Goal: Task Accomplishment & Management: Complete application form

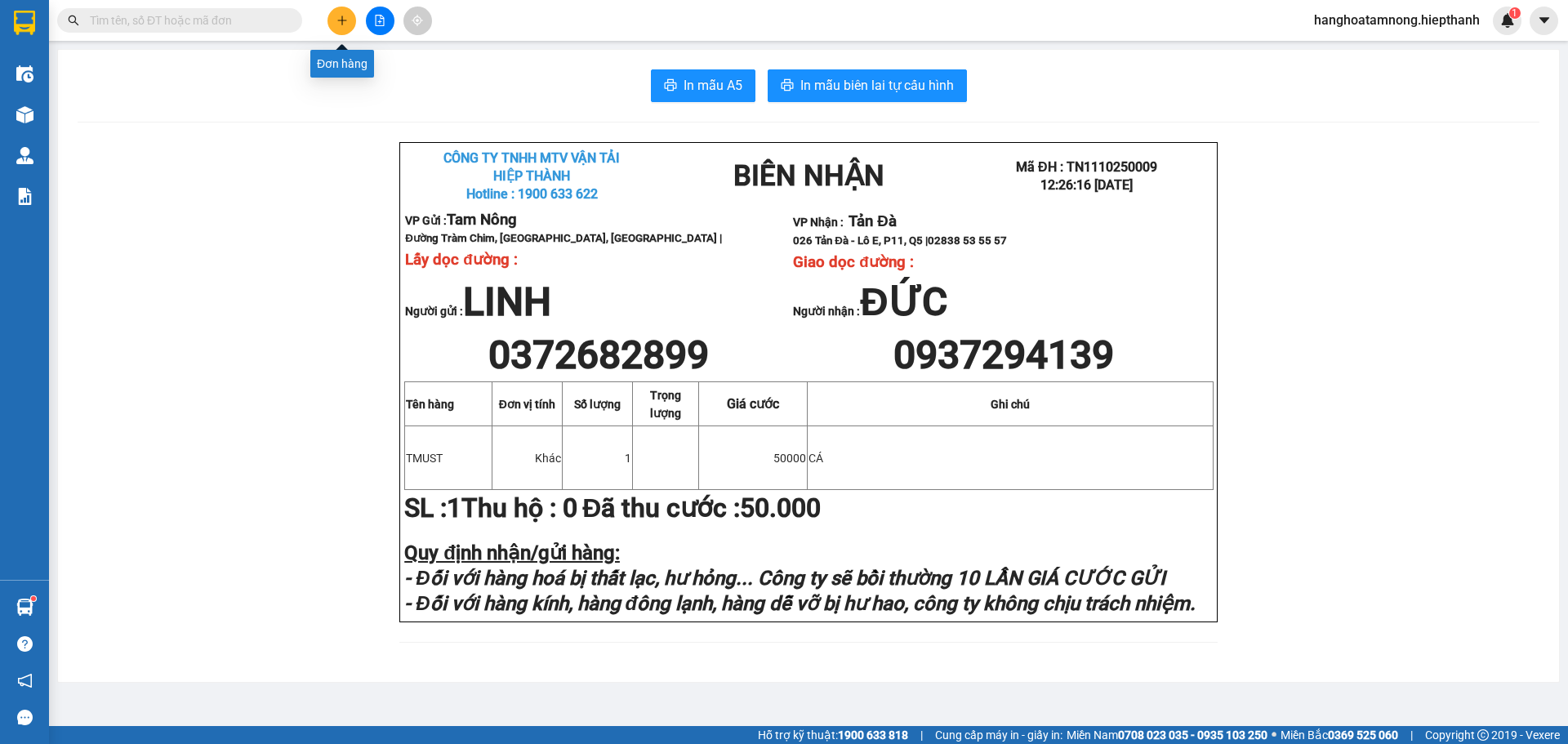
click at [337, 21] on icon "plus" at bounding box center [342, 20] width 12 height 12
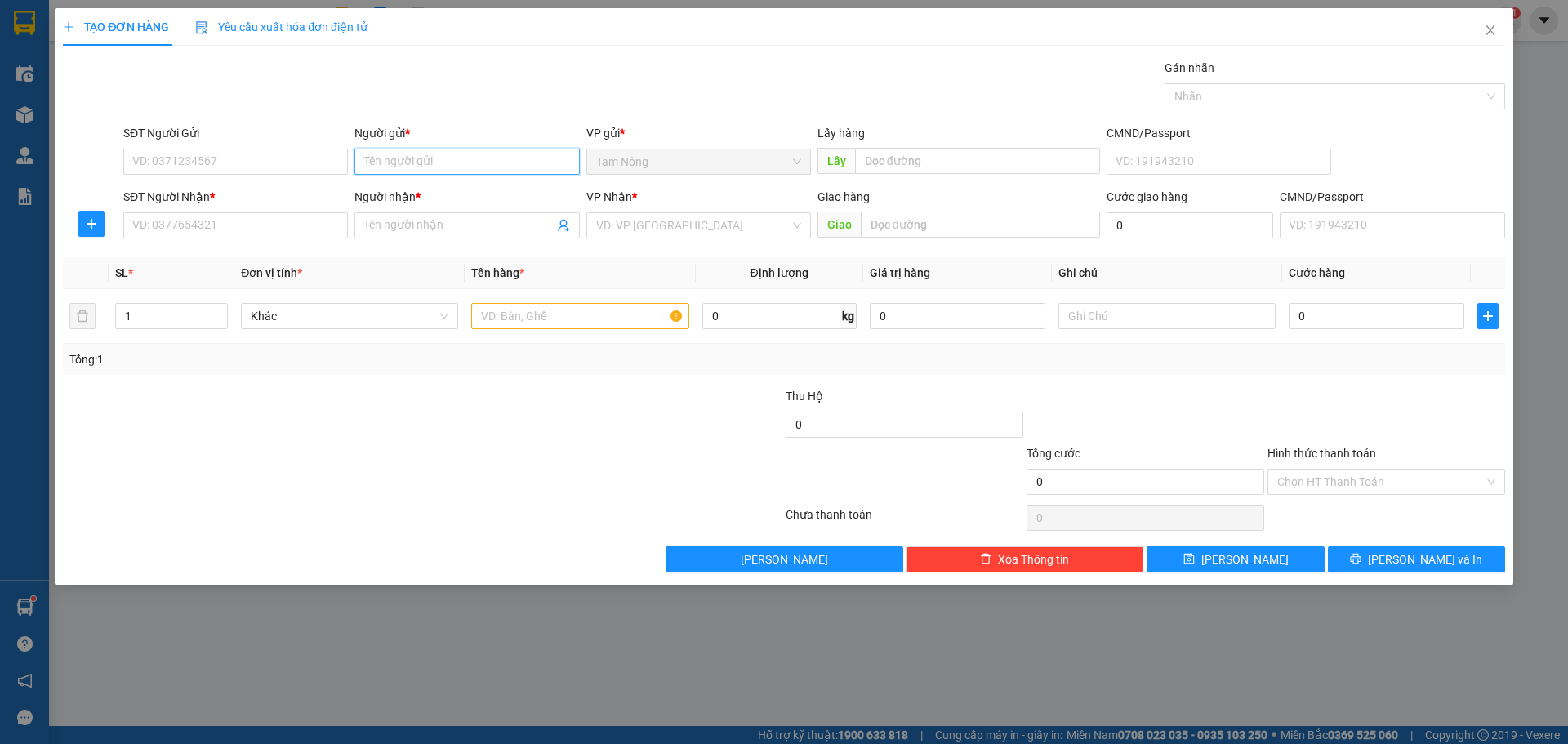
click at [488, 167] on input "Người gửi *" at bounding box center [466, 161] width 225 height 26
type input "L"
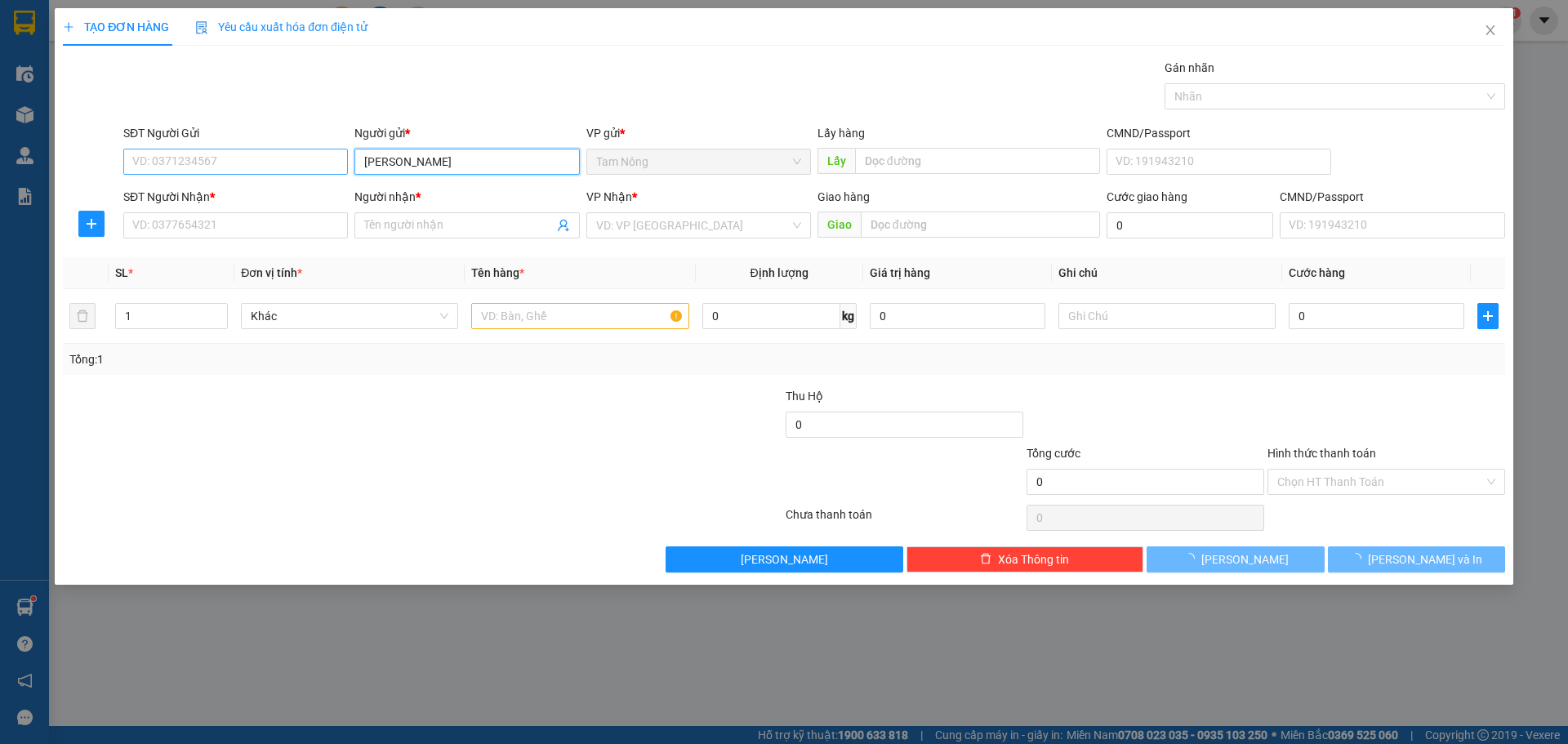
type input "[PERSON_NAME]"
click at [262, 153] on input "SĐT Người Gửi" at bounding box center [235, 161] width 225 height 26
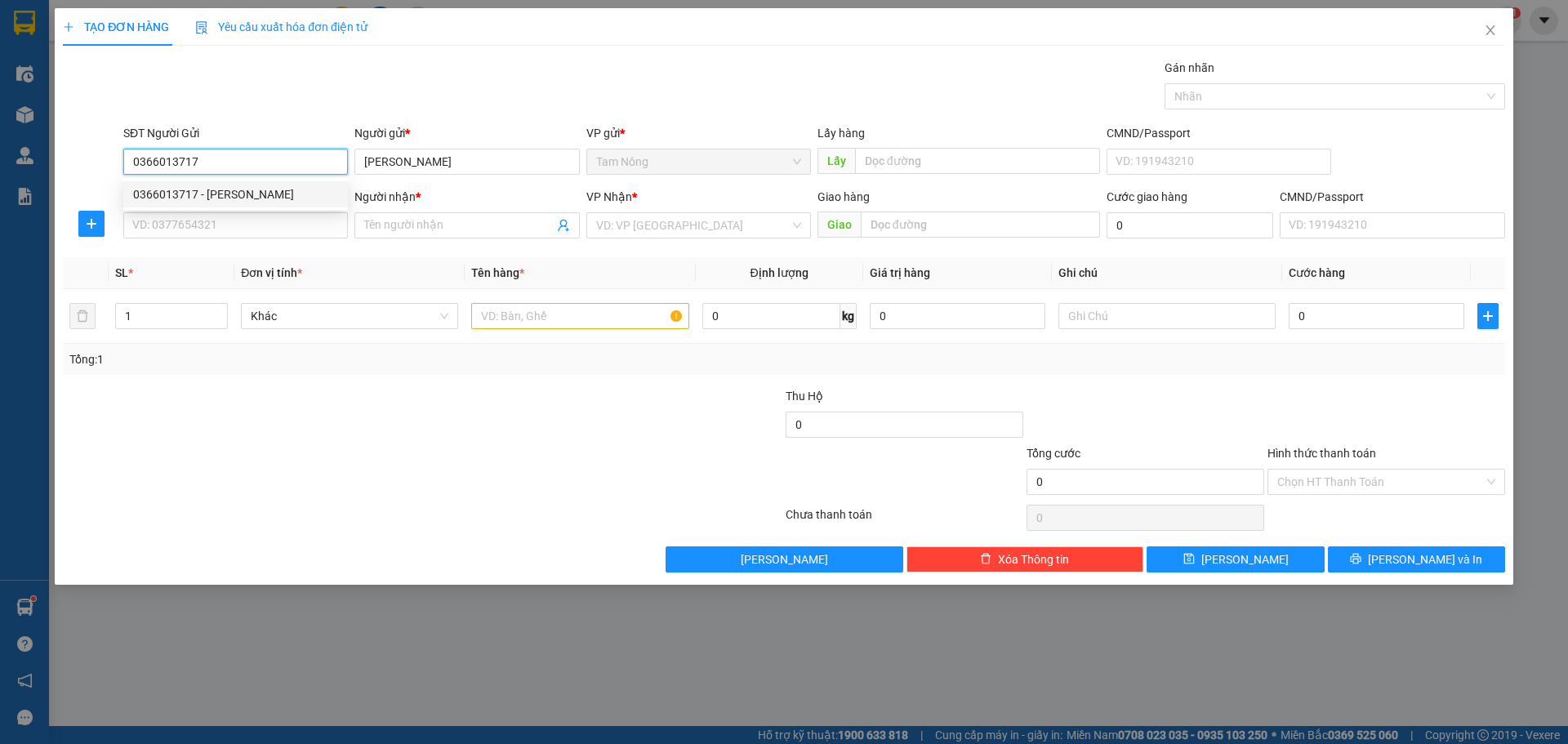
type input "0366013717"
click at [281, 118] on div "Transit Pickup Surcharge Ids Transit Deliver Surcharge Ids Transit Deliver Surc…" at bounding box center [784, 316] width 1442 height 514
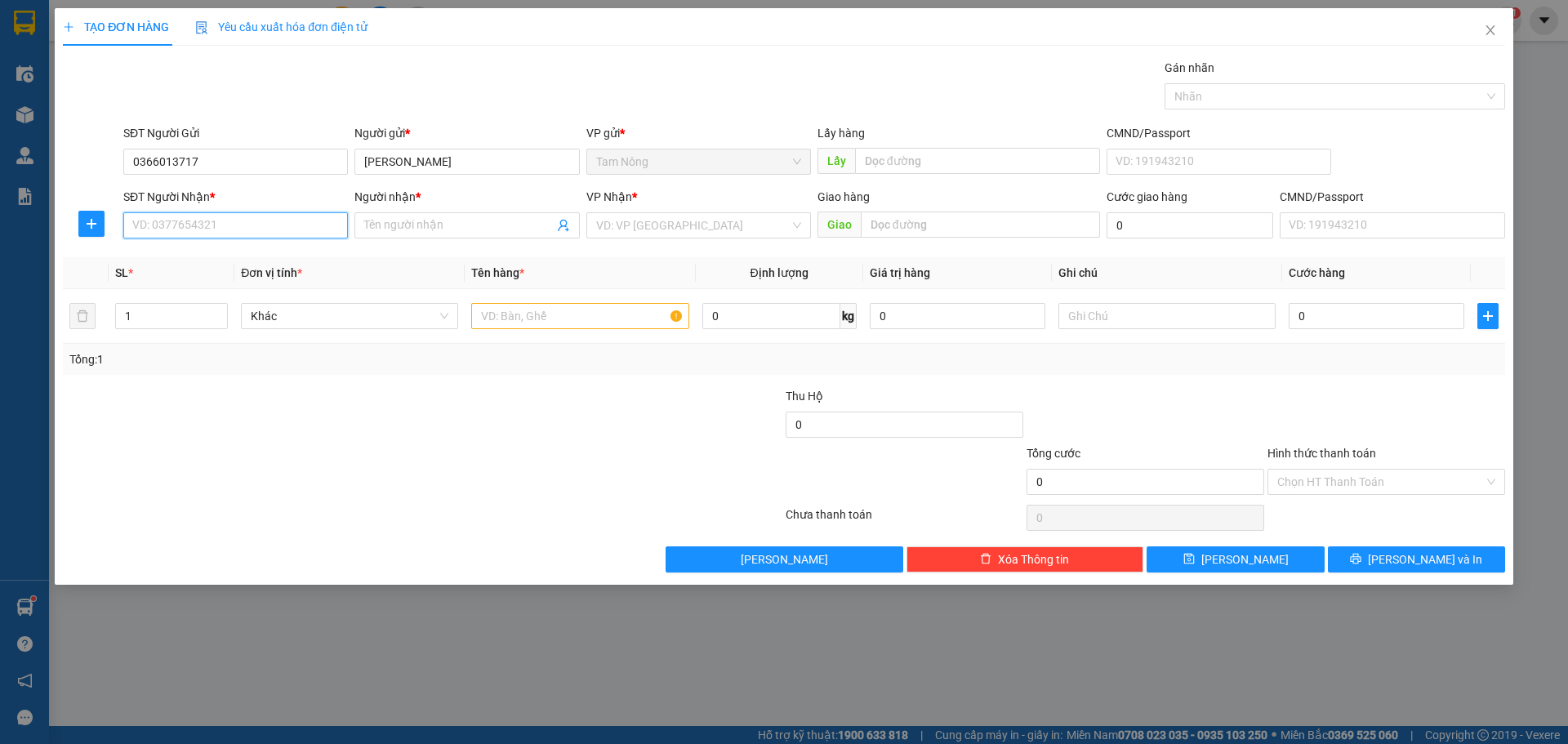
click at [173, 227] on input "SĐT Người Nhận *" at bounding box center [235, 225] width 225 height 26
click at [211, 245] on div "0355156576 - NGỌC QUYÊN" at bounding box center [235, 258] width 225 height 26
type input "0355156576"
type input "[PERSON_NAME]"
type input "0355156576"
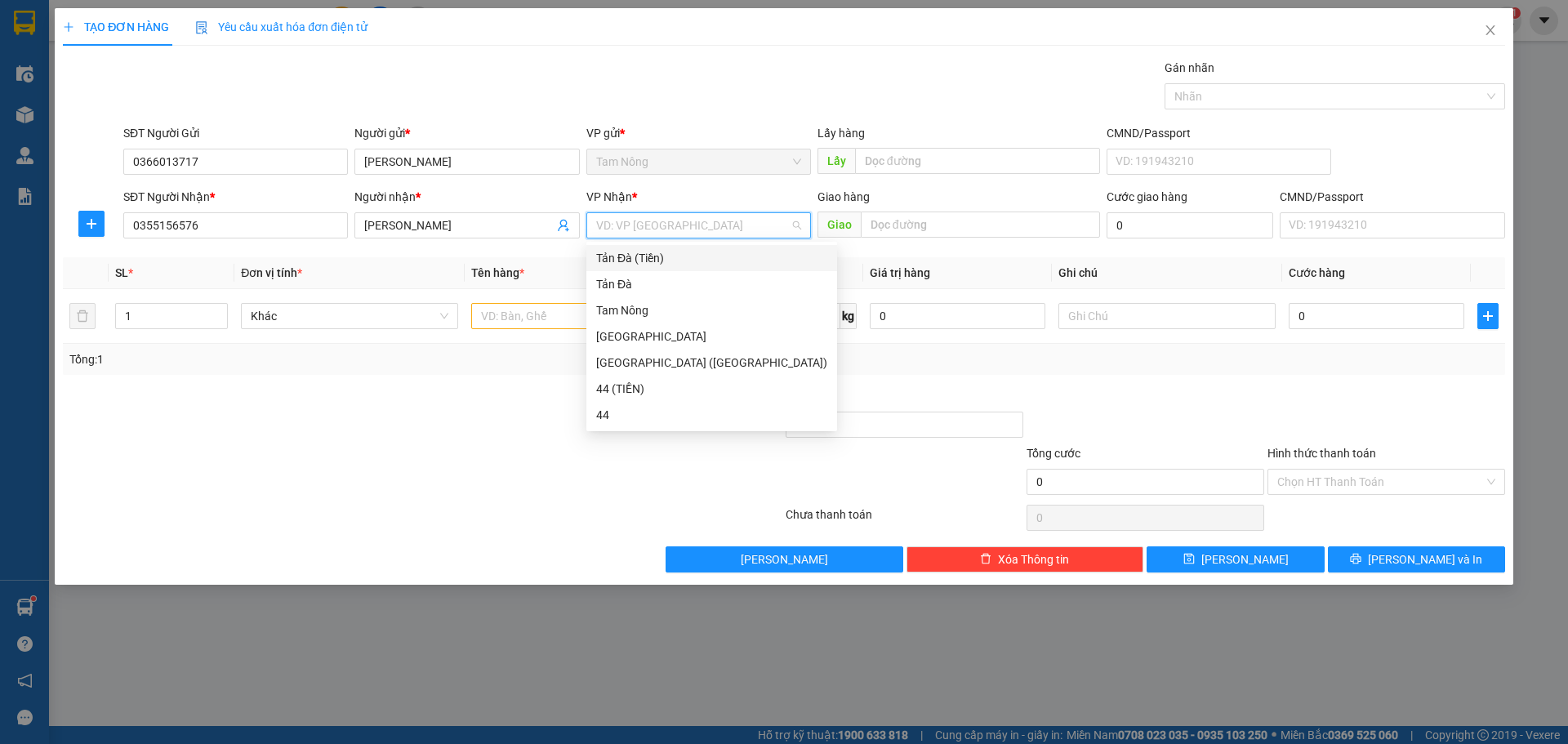
click at [627, 228] on input "search" at bounding box center [693, 226] width 194 height 25
click at [632, 284] on div "Tản Đà" at bounding box center [712, 284] width 231 height 18
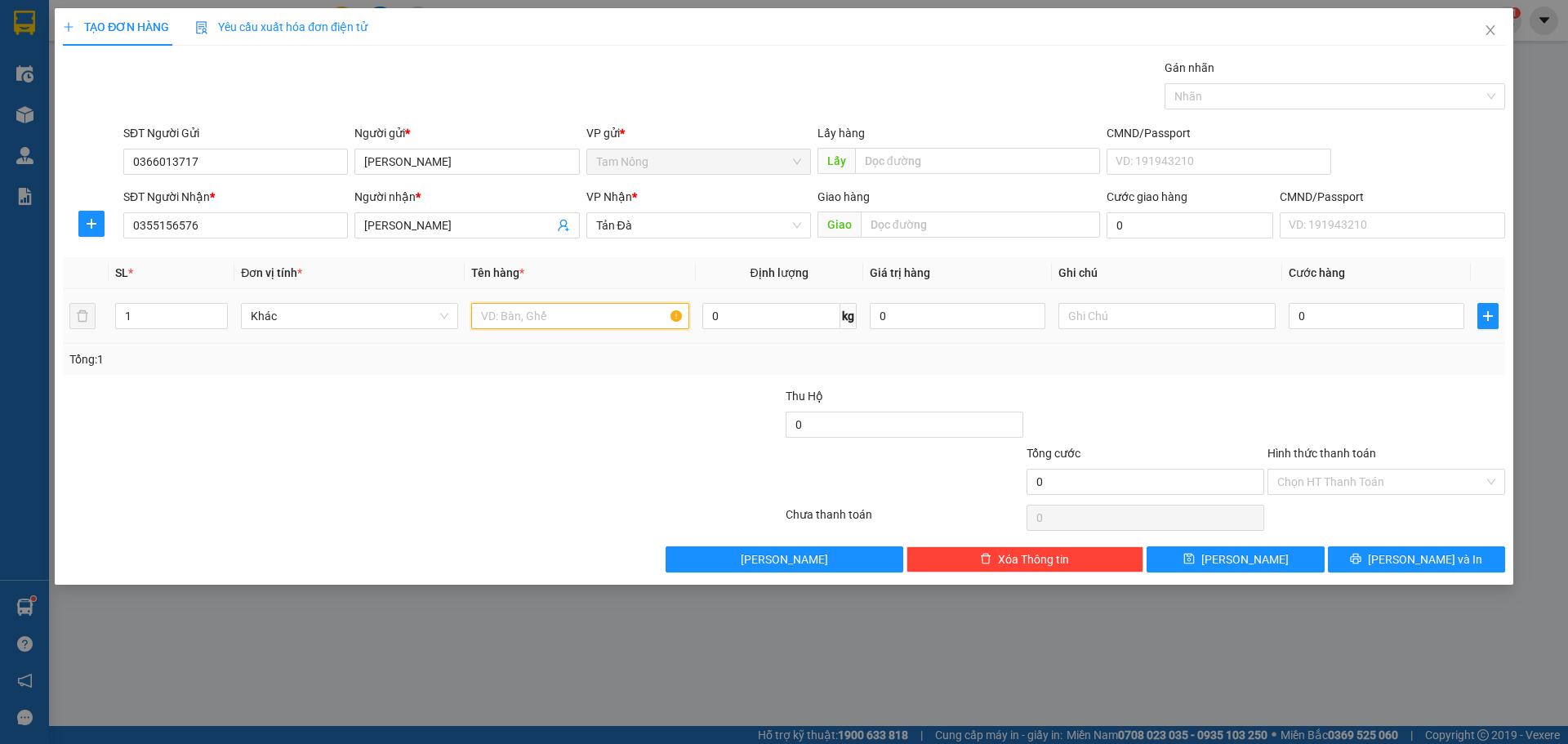
click at [556, 324] on input "text" at bounding box center [579, 316] width 218 height 26
type input "TMUST"
type input "D"
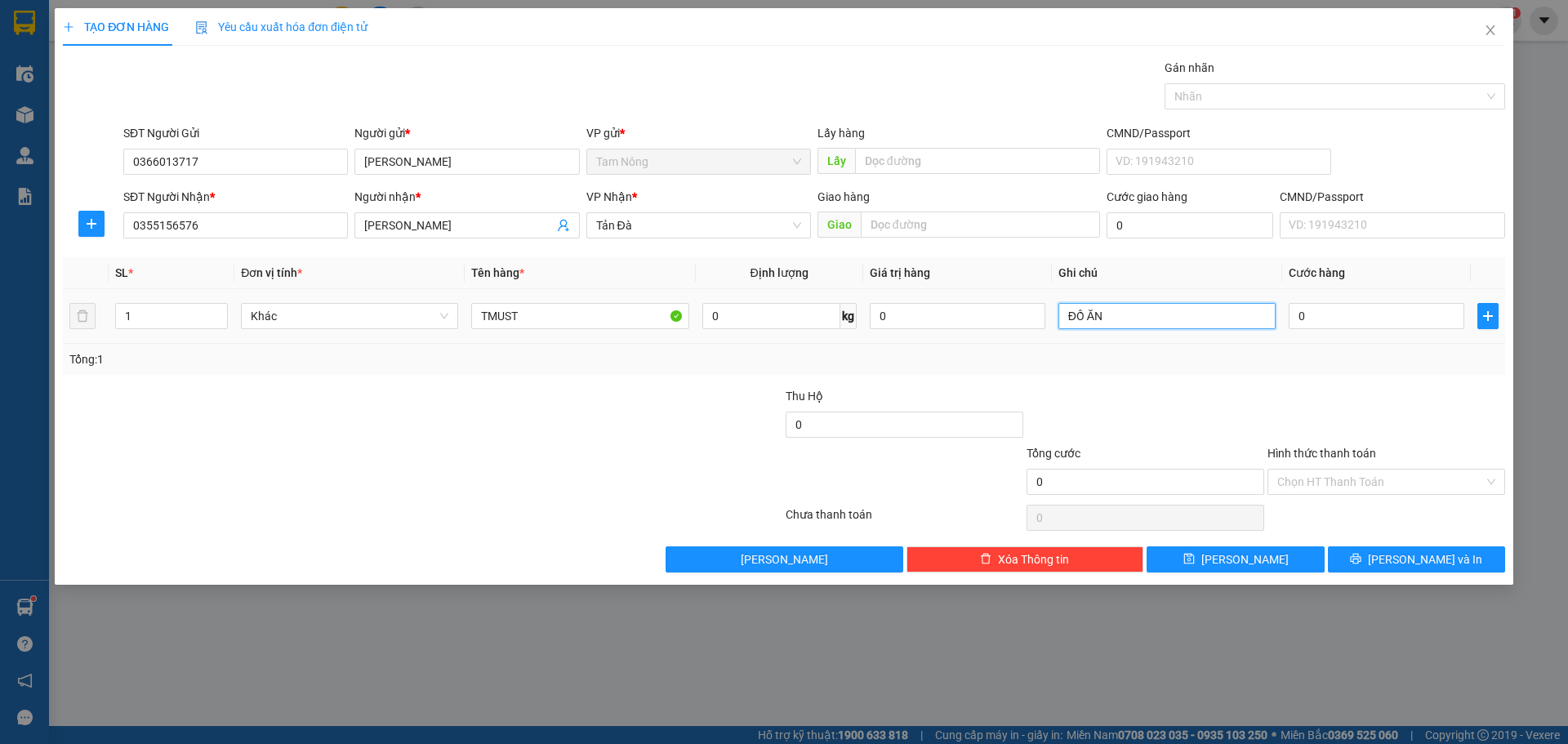
type input "ĐỒ ĂN"
click at [1317, 288] on th "Cước hàng" at bounding box center [1376, 274] width 188 height 32
type input "3"
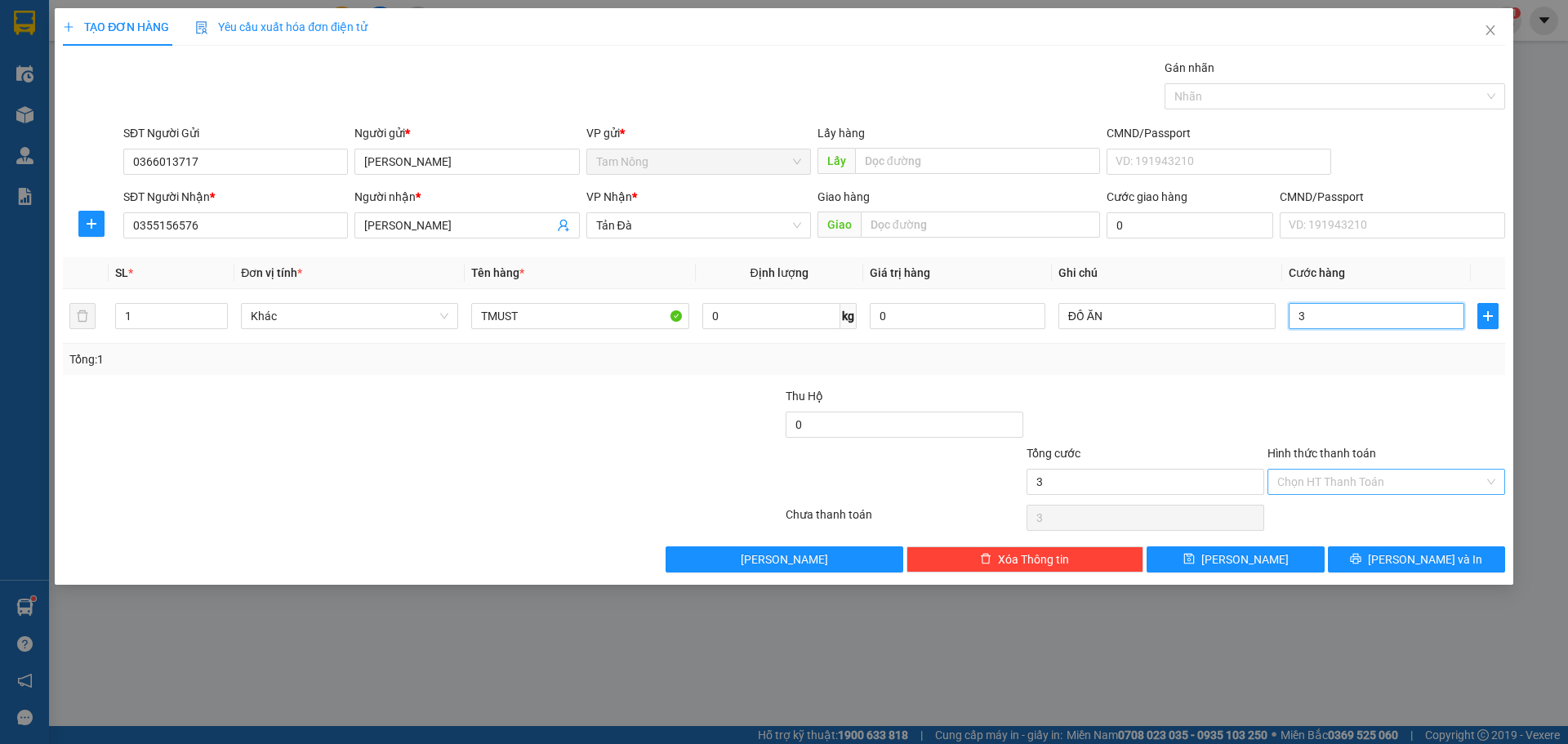
type input "30"
type input "30.000"
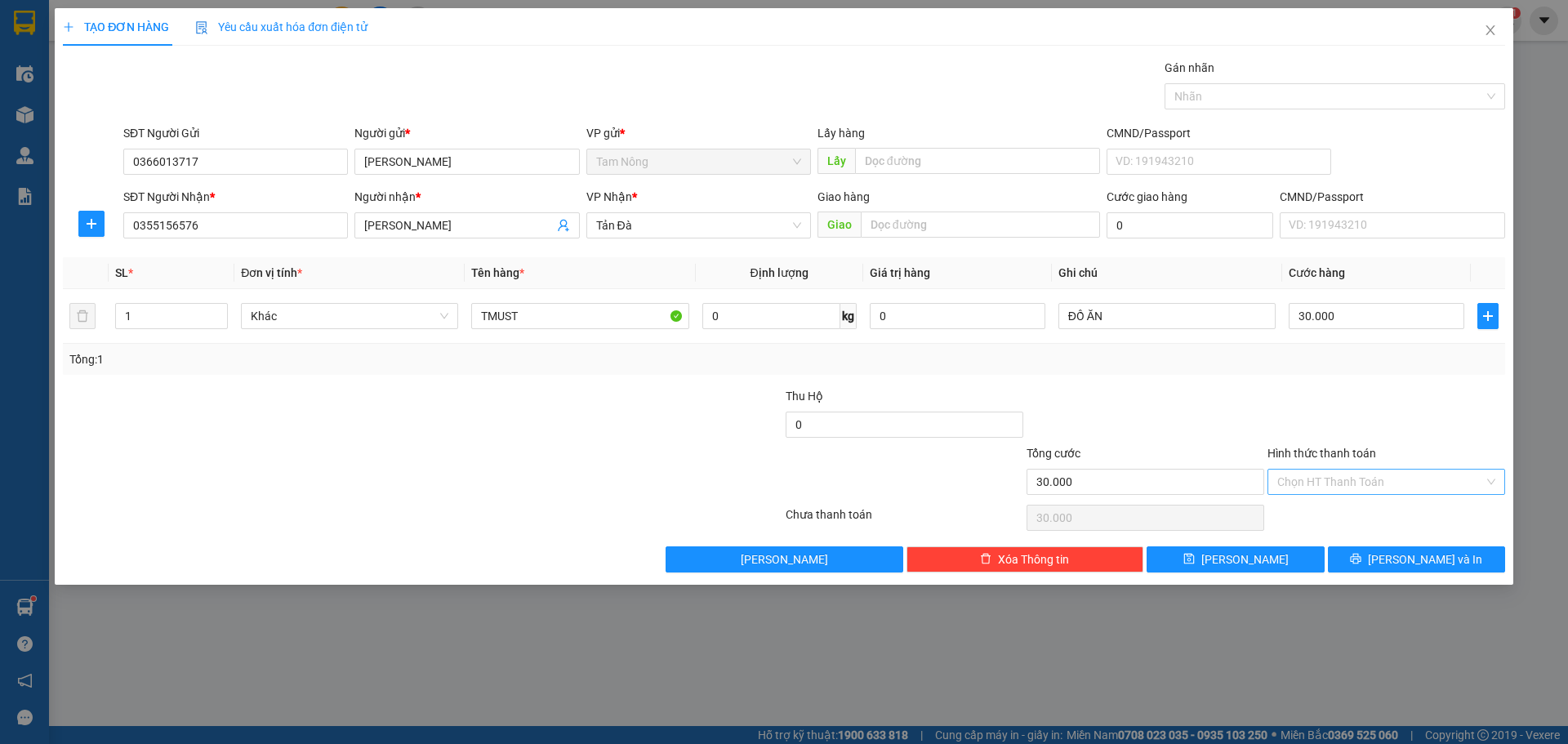
click at [1341, 484] on input "Hình thức thanh toán" at bounding box center [1381, 483] width 207 height 25
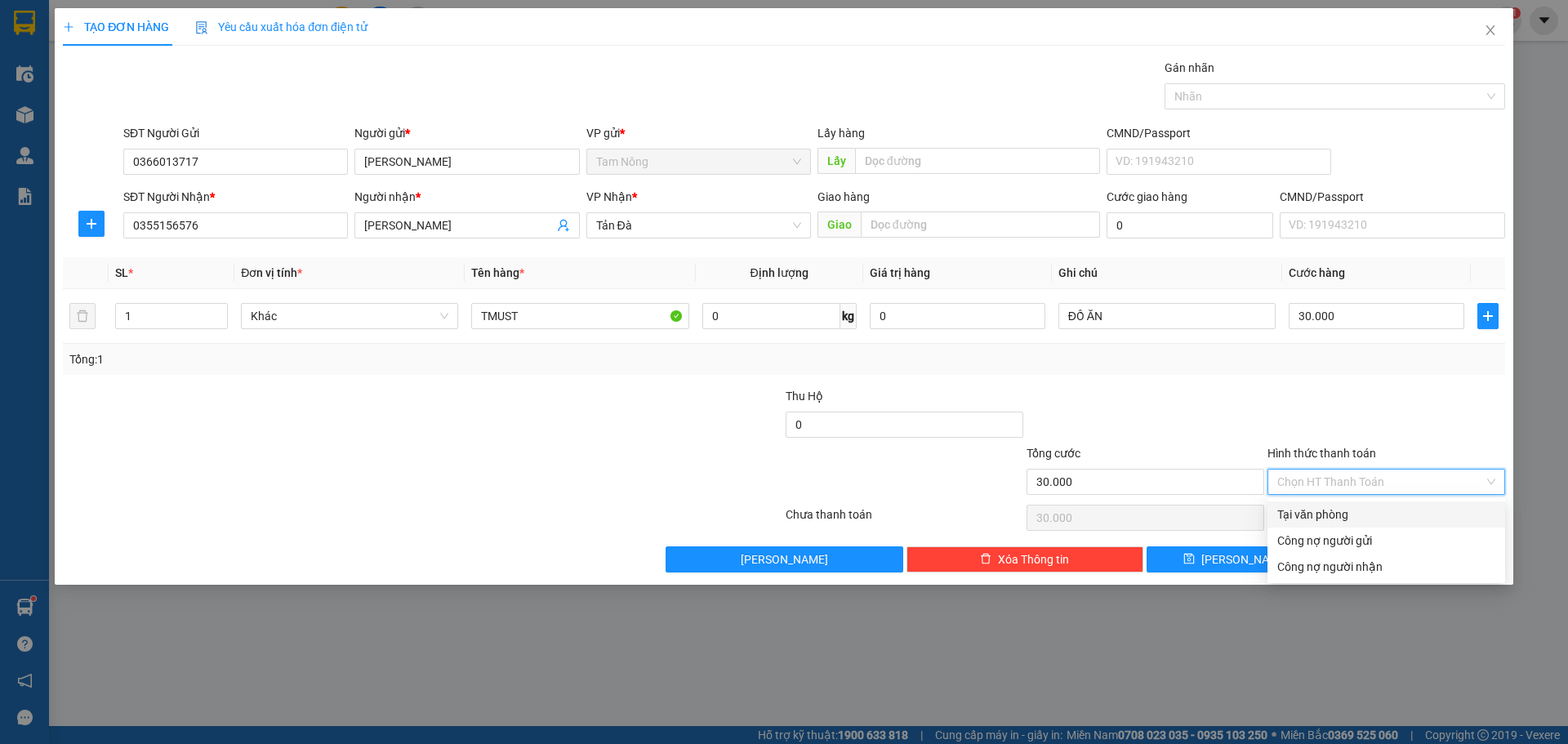
click at [1333, 515] on div "Tại văn phòng" at bounding box center [1386, 515] width 218 height 18
type input "0"
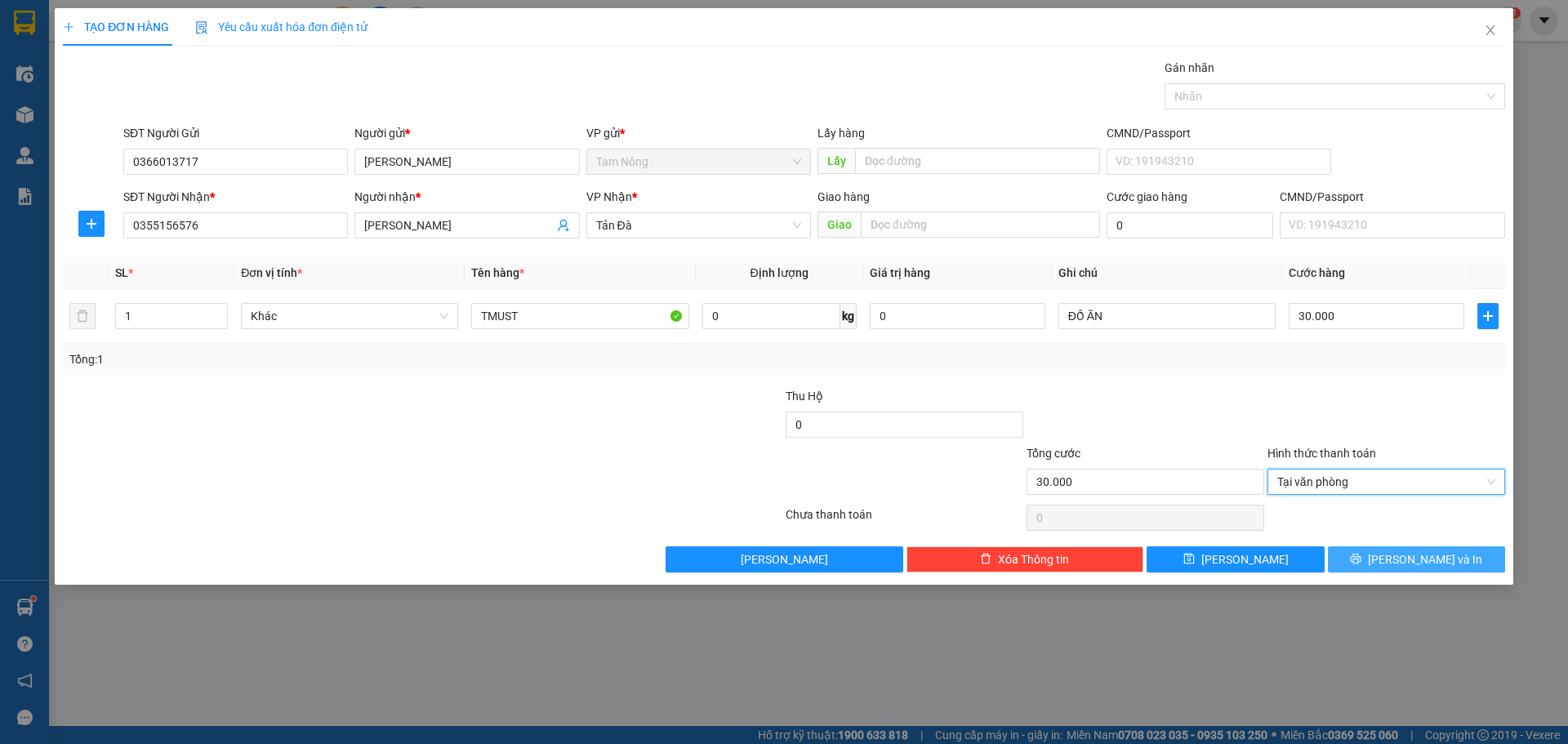
click at [1373, 551] on button "[PERSON_NAME] và In" at bounding box center [1416, 559] width 177 height 26
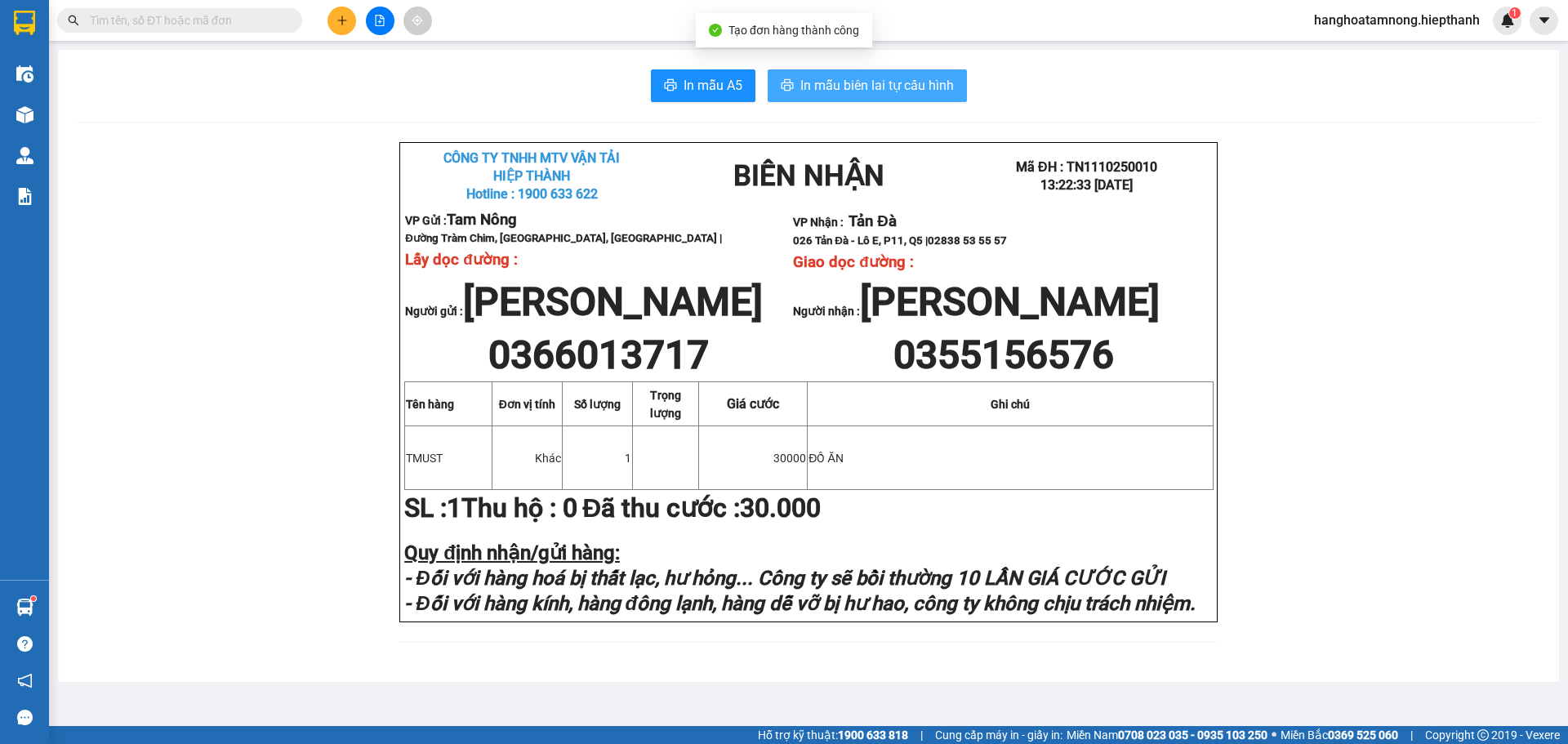
click at [850, 98] on button "In mẫu biên lai tự cấu hình" at bounding box center [867, 85] width 199 height 33
click at [259, 23] on input "text" at bounding box center [186, 20] width 193 height 18
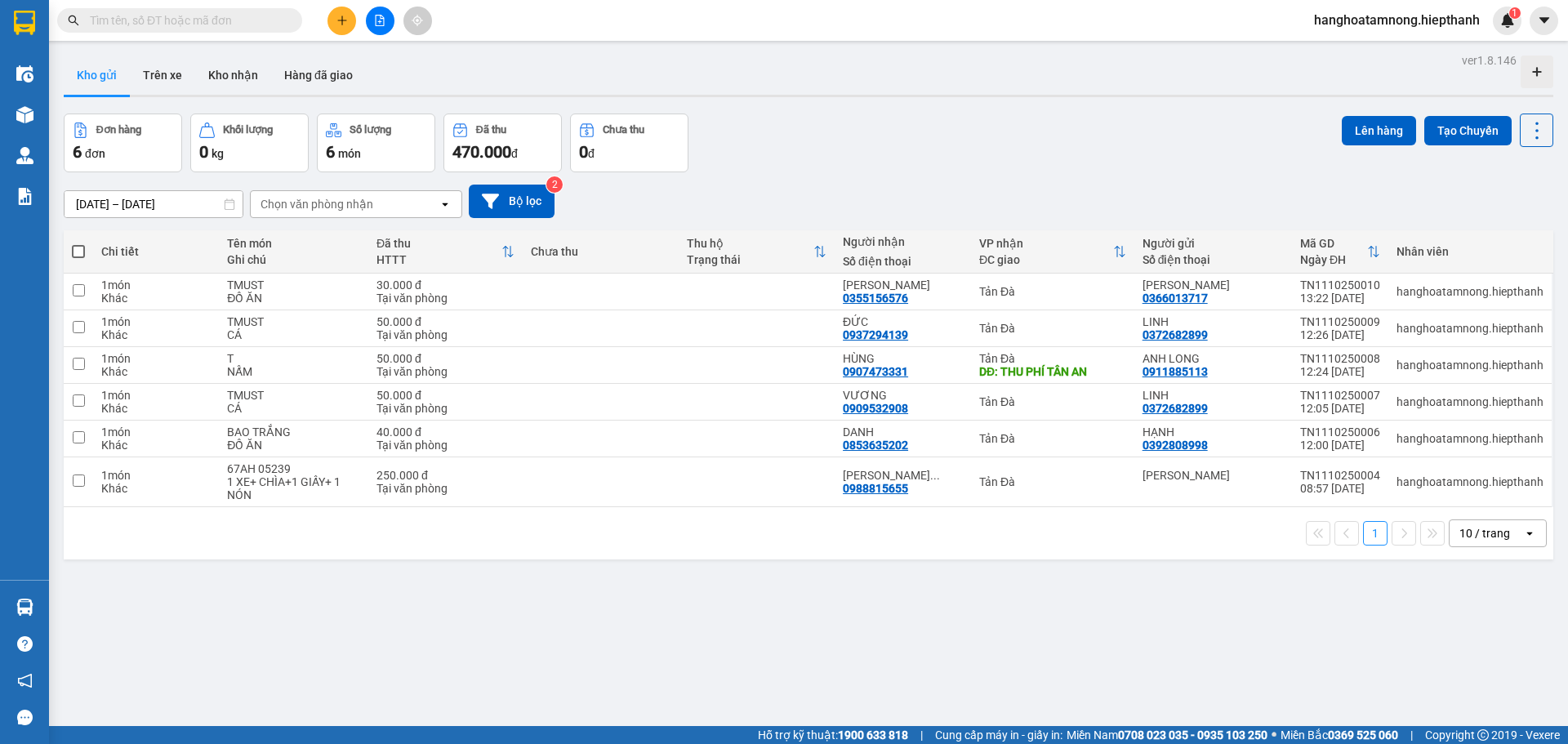
click at [335, 21] on button at bounding box center [342, 20] width 28 height 28
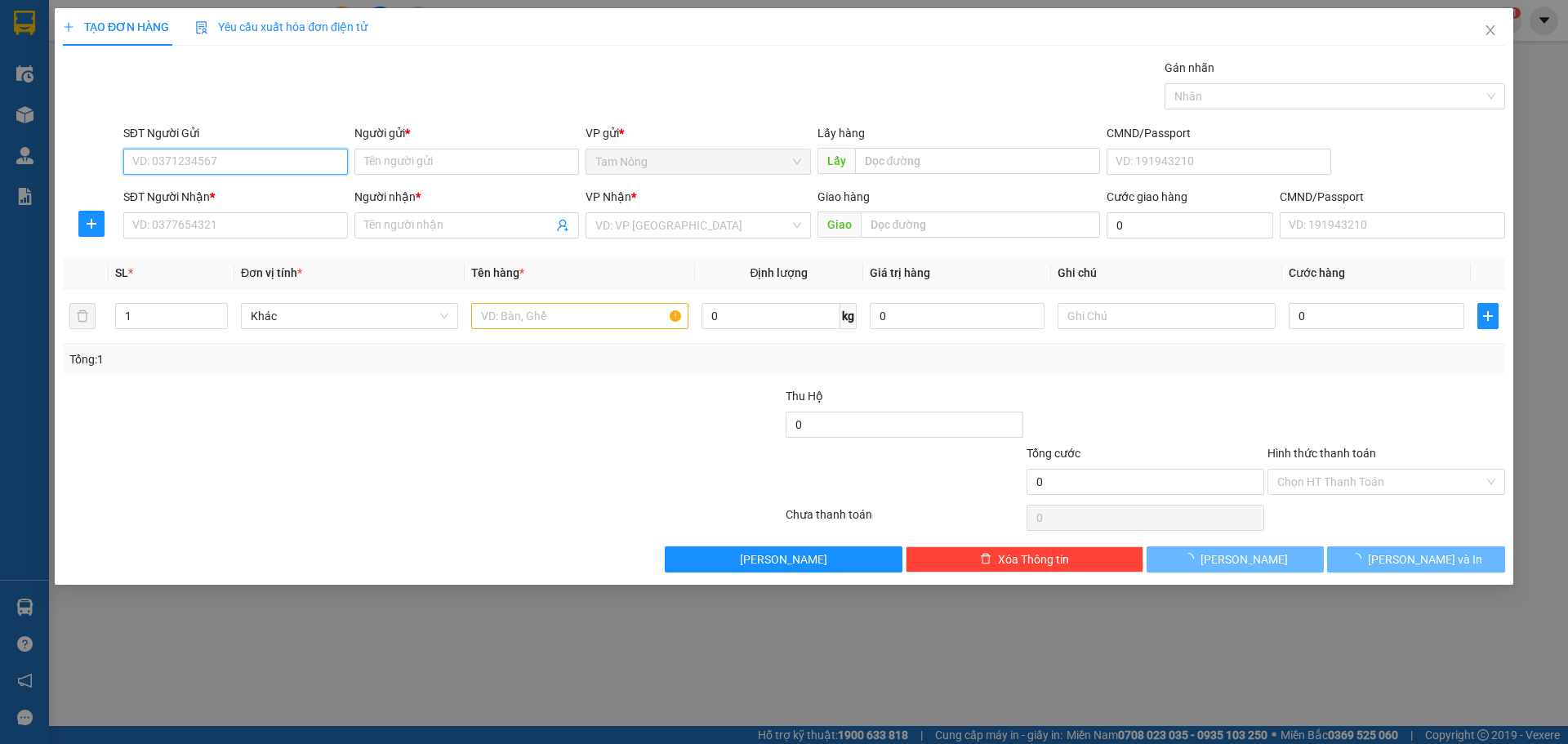
click at [298, 156] on input "SĐT Người Gửi" at bounding box center [235, 161] width 225 height 26
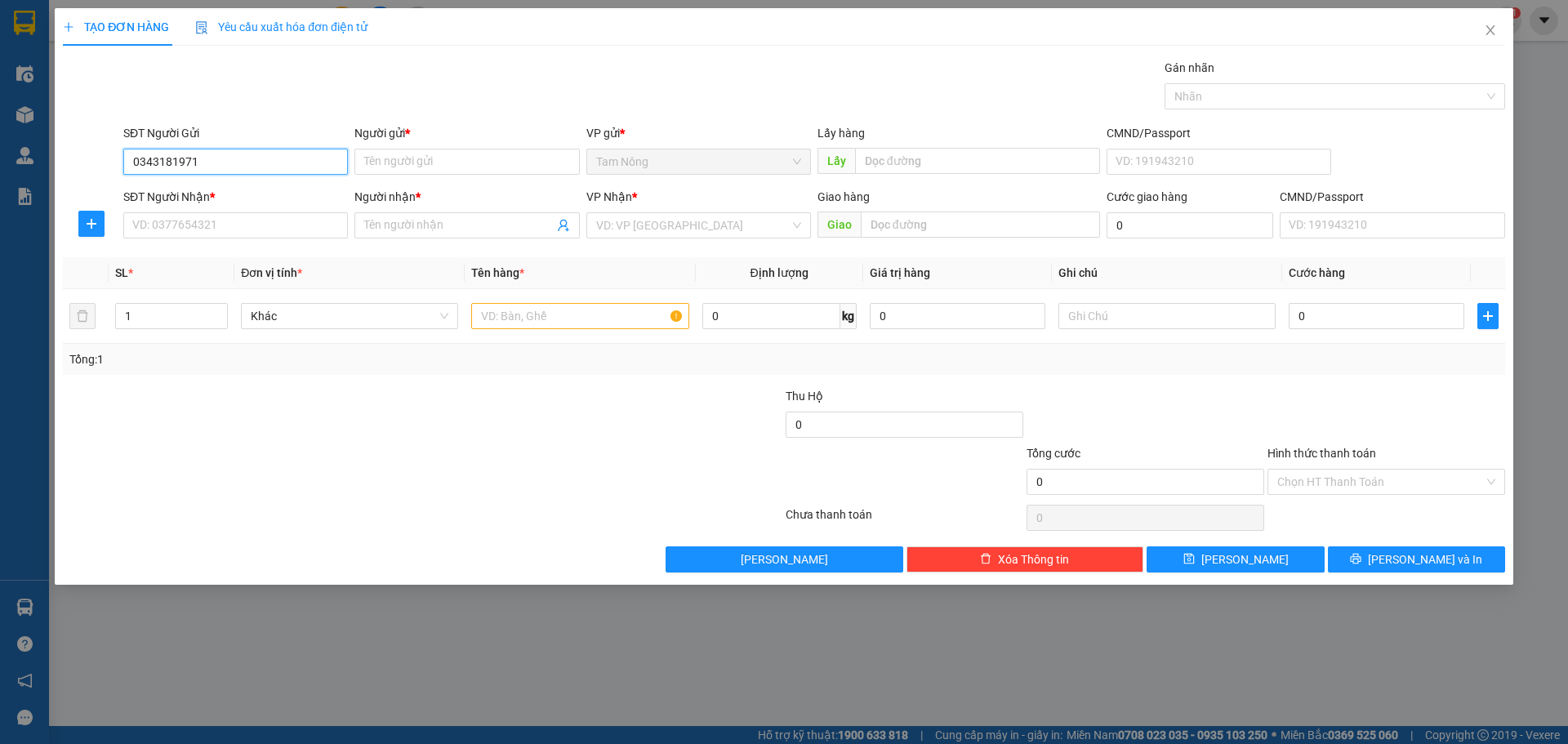
type input "0343181971"
type input "l"
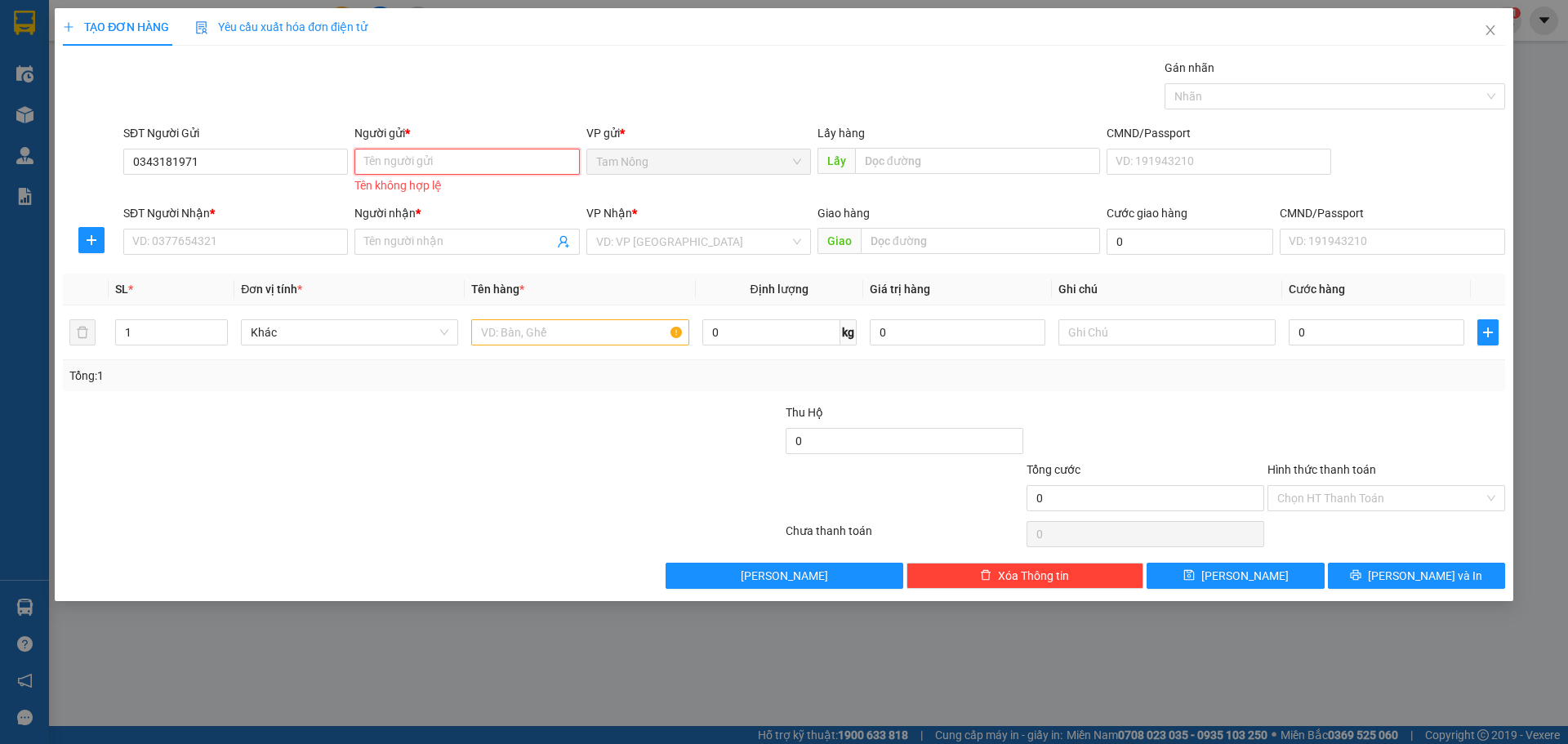
click at [470, 160] on input "Người gửi *" at bounding box center [466, 161] width 225 height 26
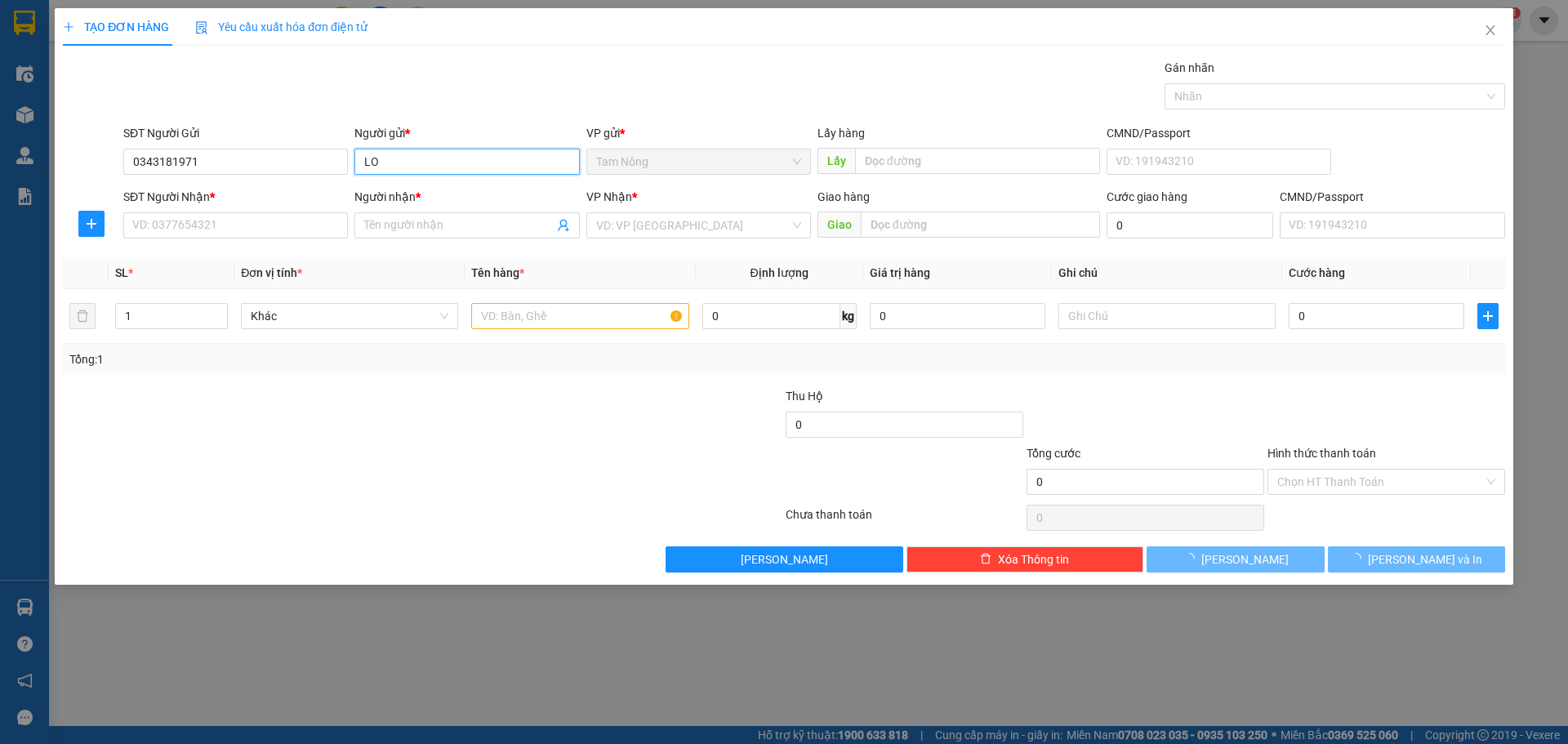
type input "L"
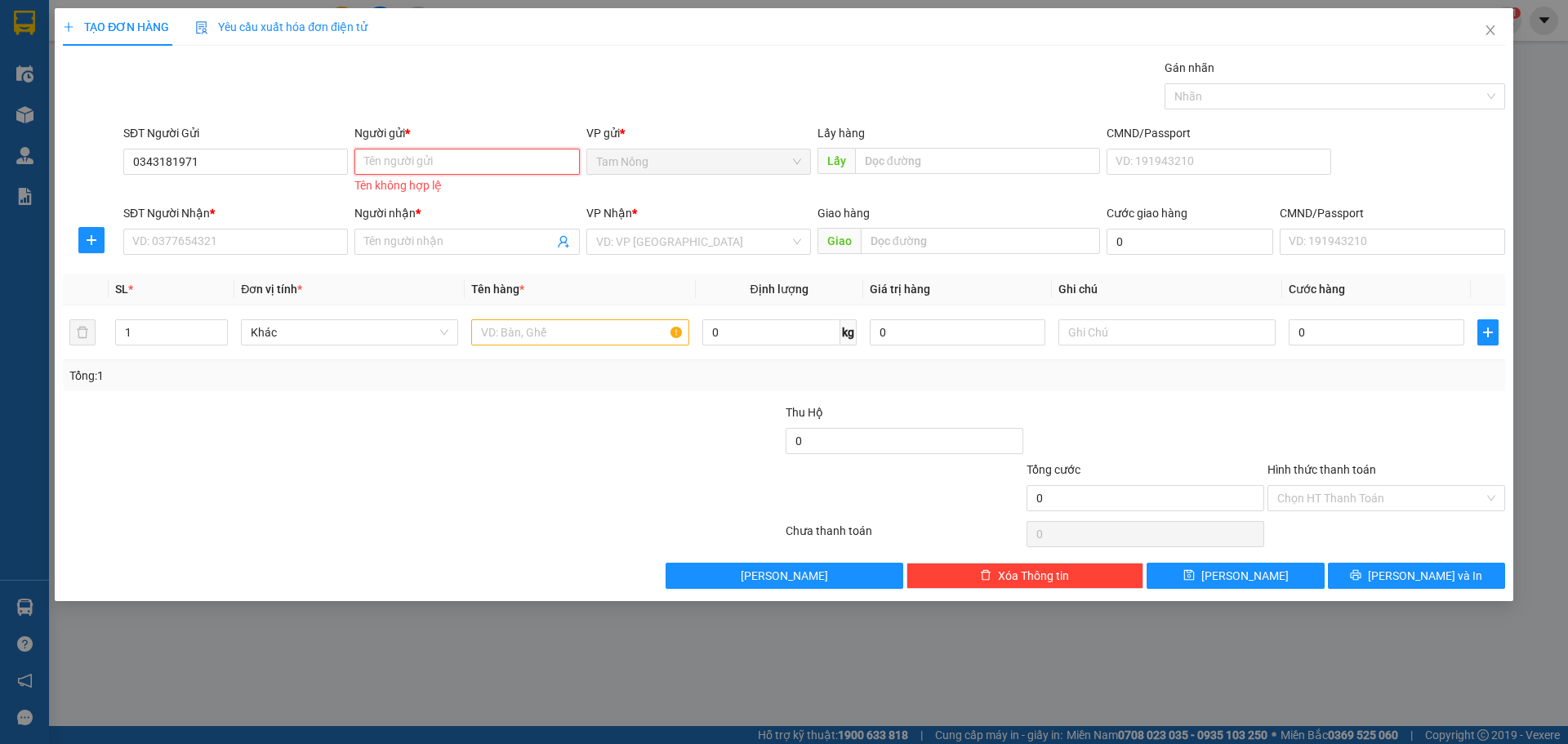
click at [473, 164] on input "Người gửi *" at bounding box center [466, 161] width 225 height 26
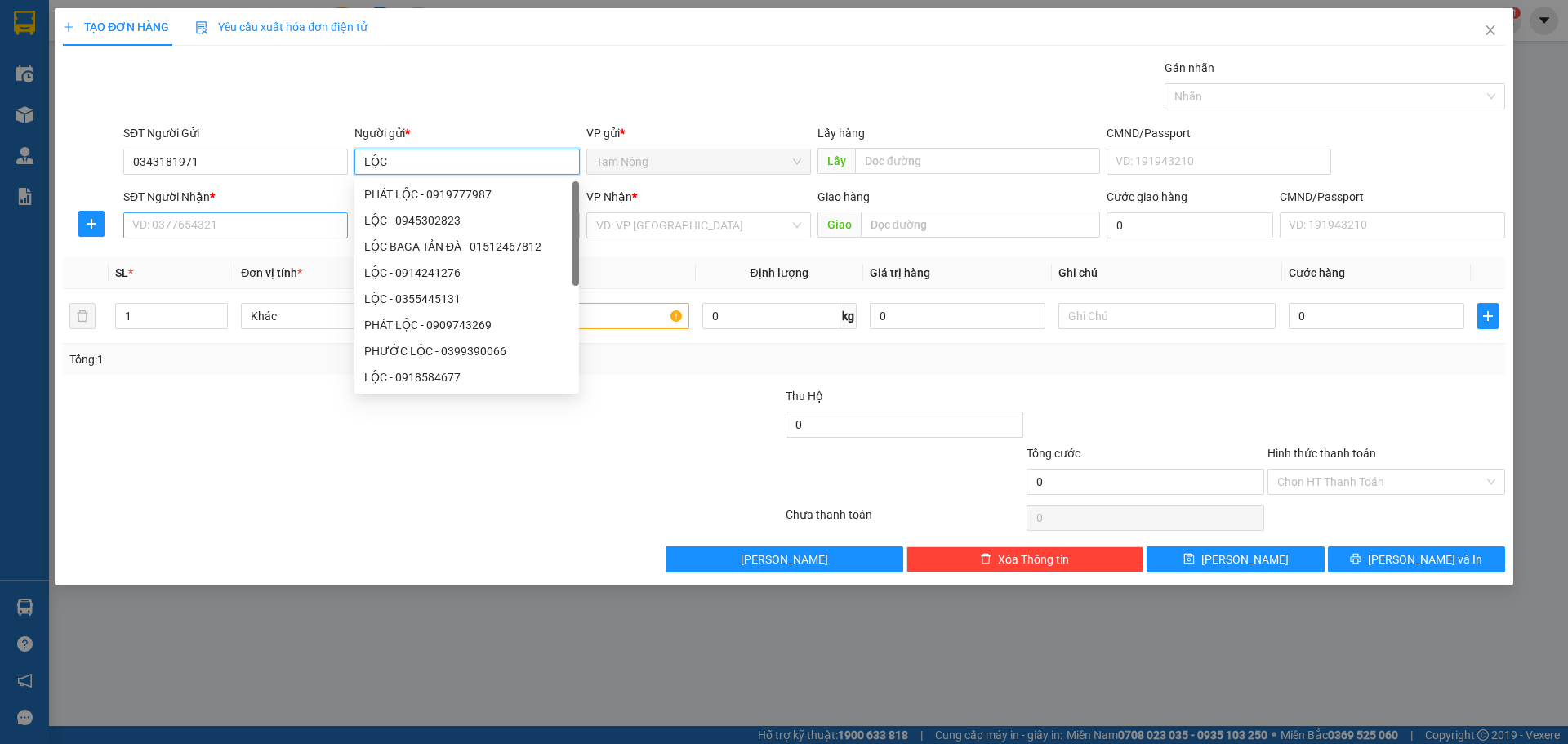
type input "LỘC"
click at [192, 219] on input "SĐT Người Nhận *" at bounding box center [235, 225] width 225 height 26
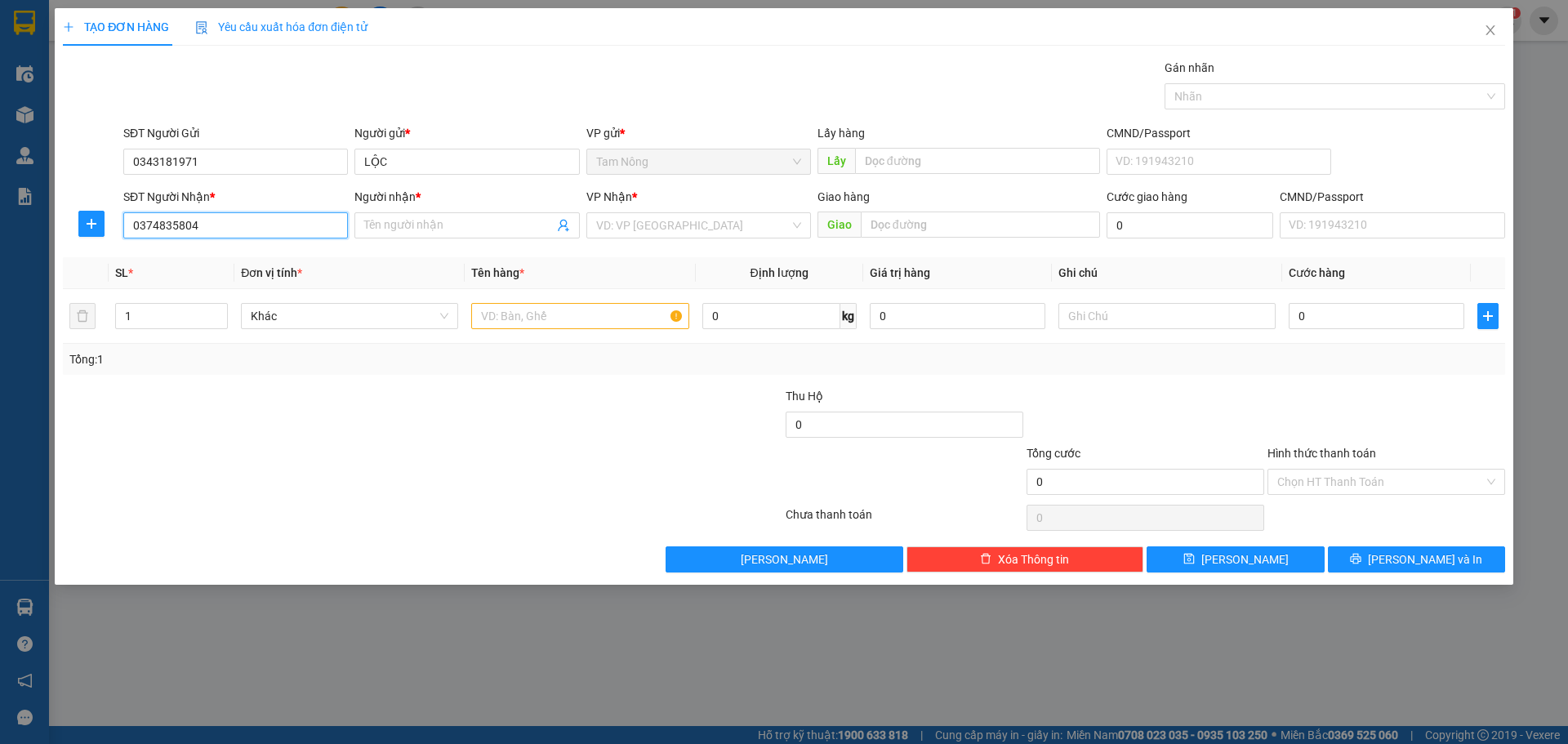
type input "0374835804"
type input "[PERSON_NAME]"
click at [709, 228] on input "search" at bounding box center [693, 226] width 194 height 25
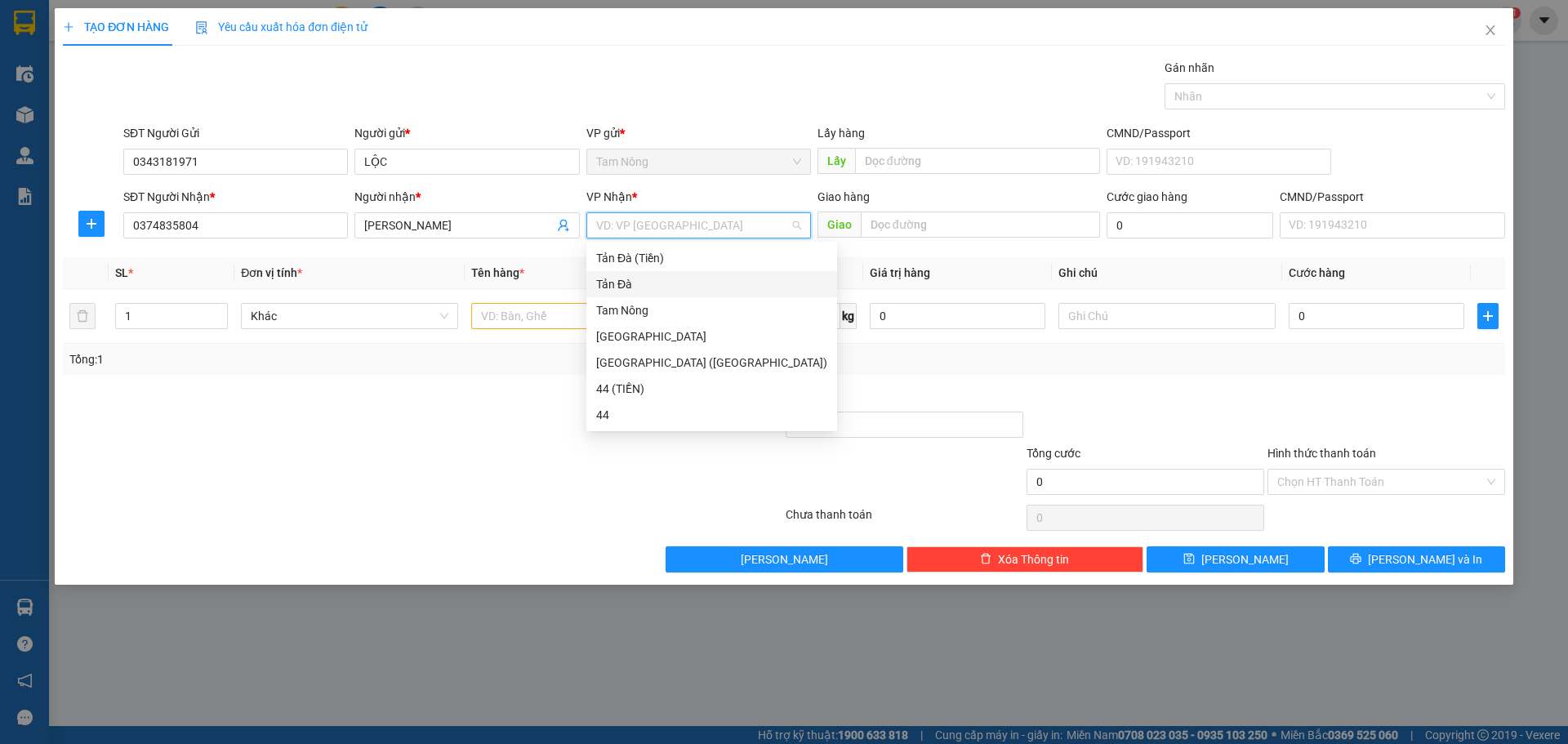
click at [679, 287] on div "Tản Đà" at bounding box center [712, 284] width 231 height 18
click at [621, 288] on div "Tản Đà" at bounding box center [712, 284] width 231 height 18
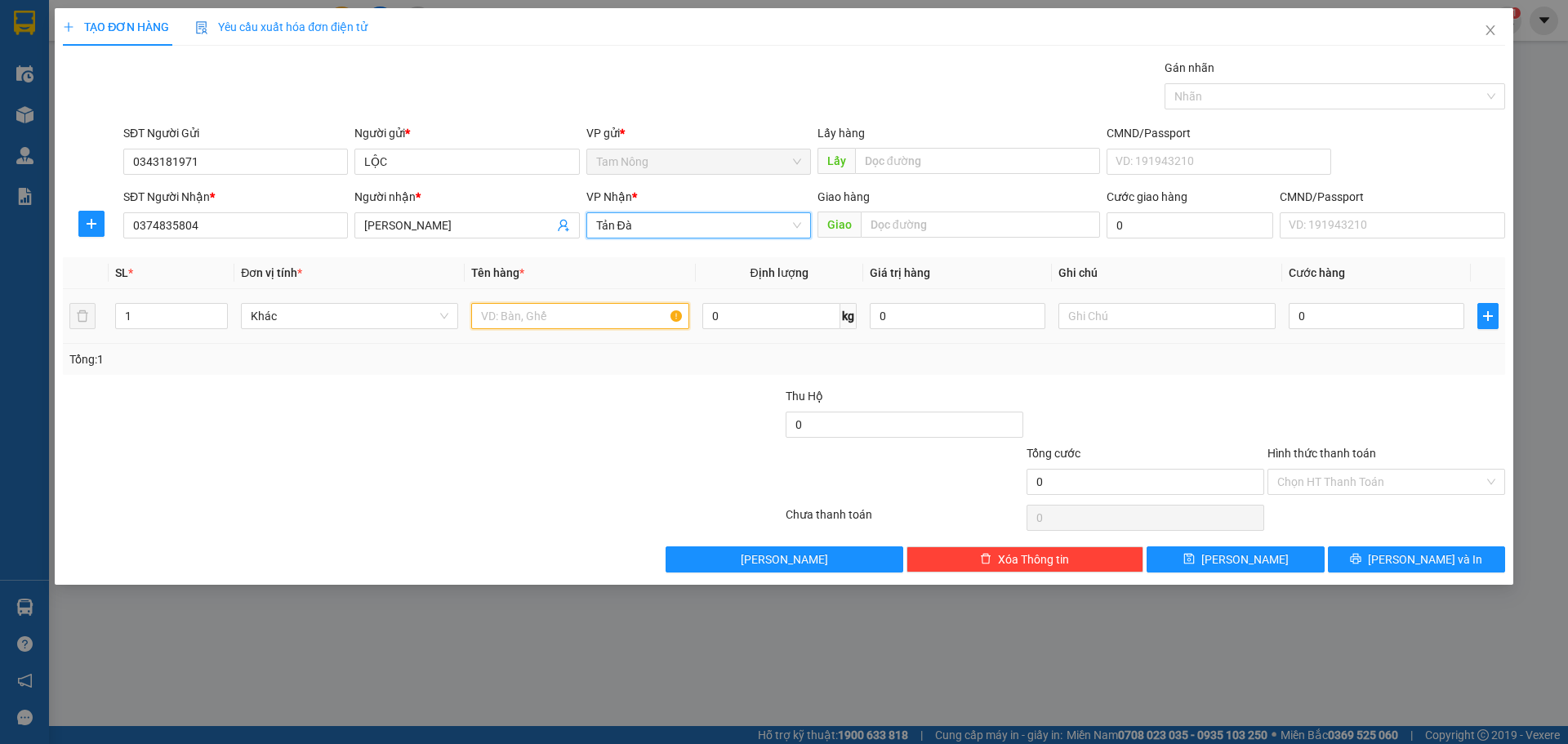
click at [592, 324] on input "text" at bounding box center [579, 316] width 218 height 26
type input "BỌC XANH"
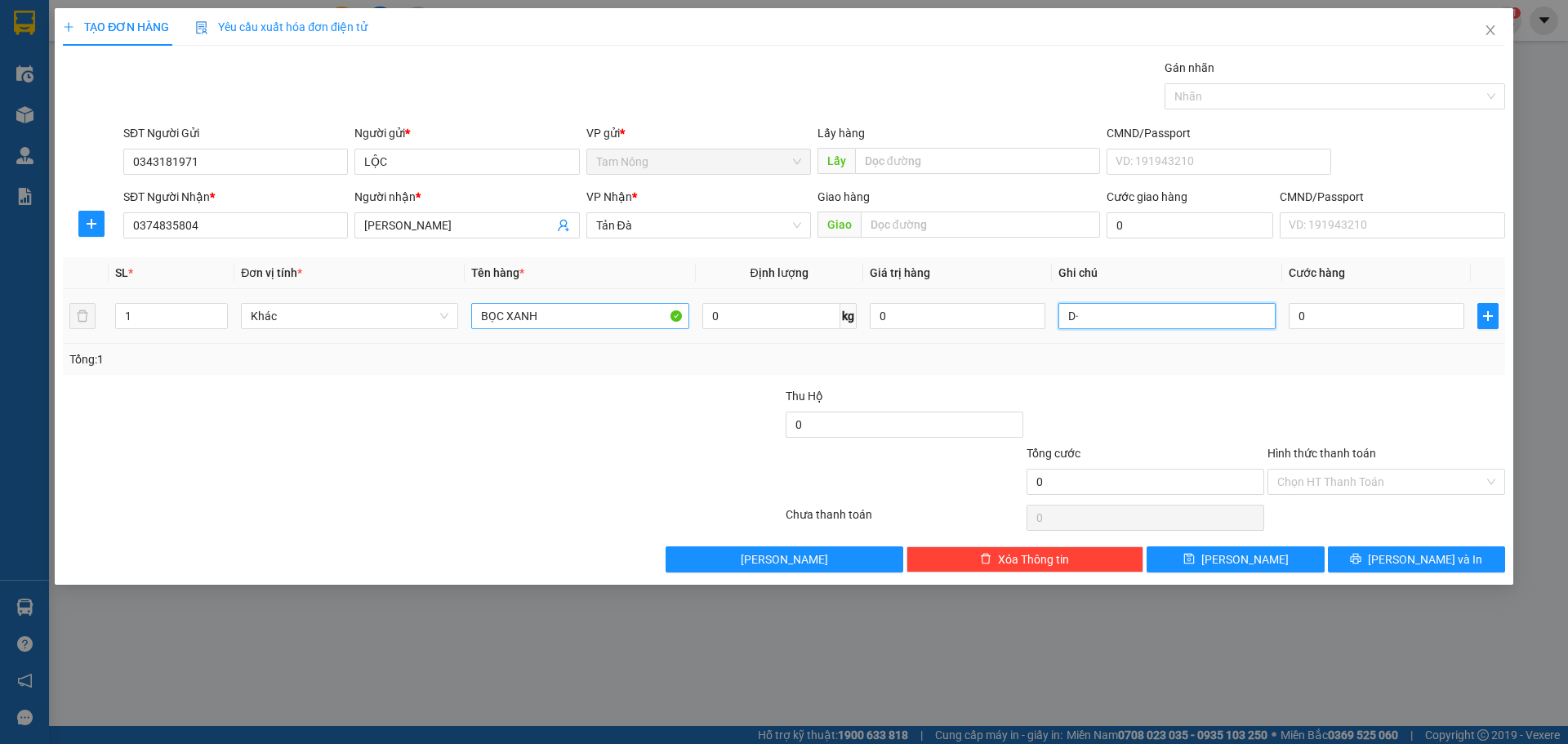
type input "D"
type input "ĐỒ ĂN"
type input "3"
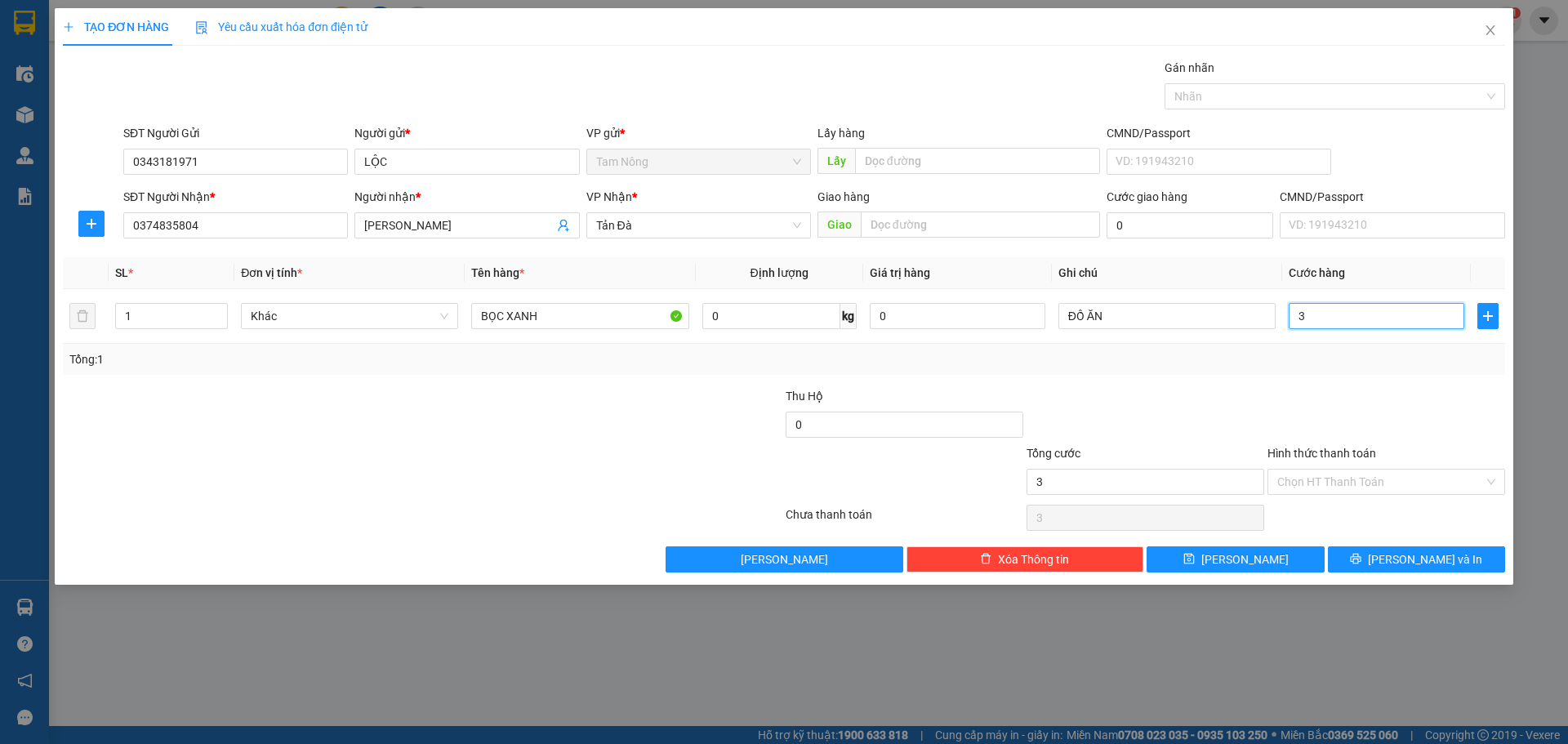
type input "30"
type input "30.000"
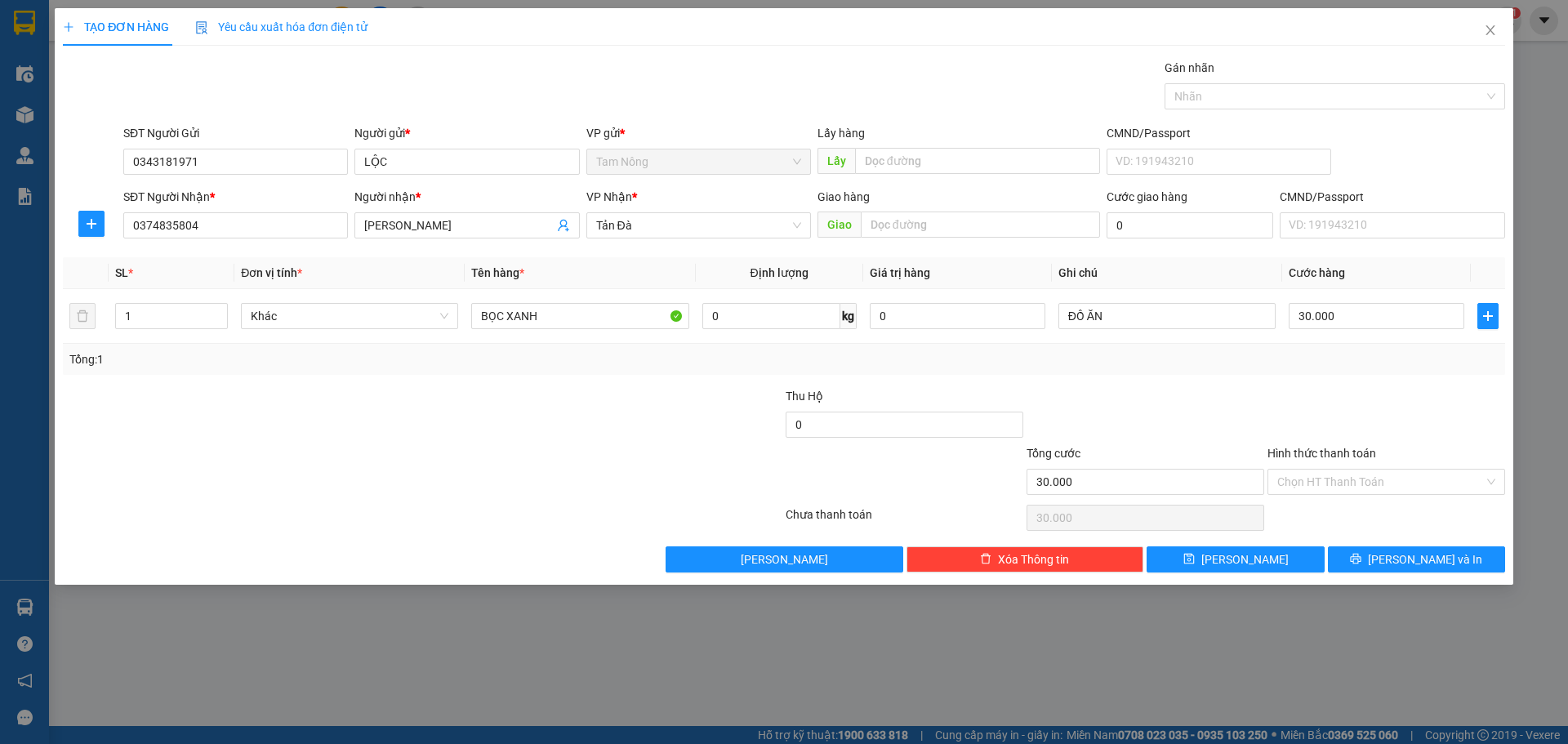
click at [1275, 411] on div at bounding box center [1386, 416] width 241 height 57
click at [1289, 484] on input "Hình thức thanh toán" at bounding box center [1381, 483] width 207 height 25
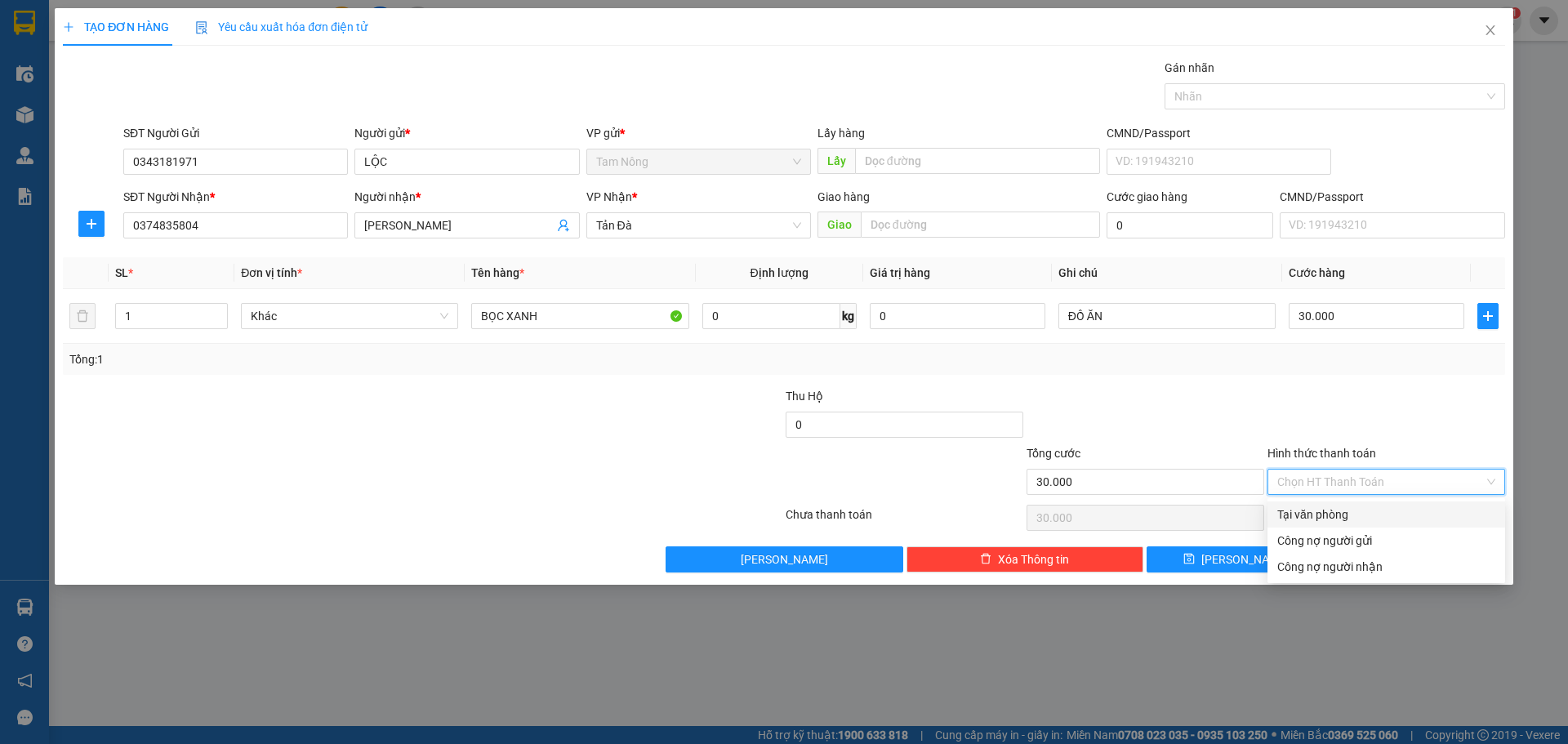
click at [1299, 514] on div "Tại văn phòng" at bounding box center [1386, 515] width 218 height 18
type input "0"
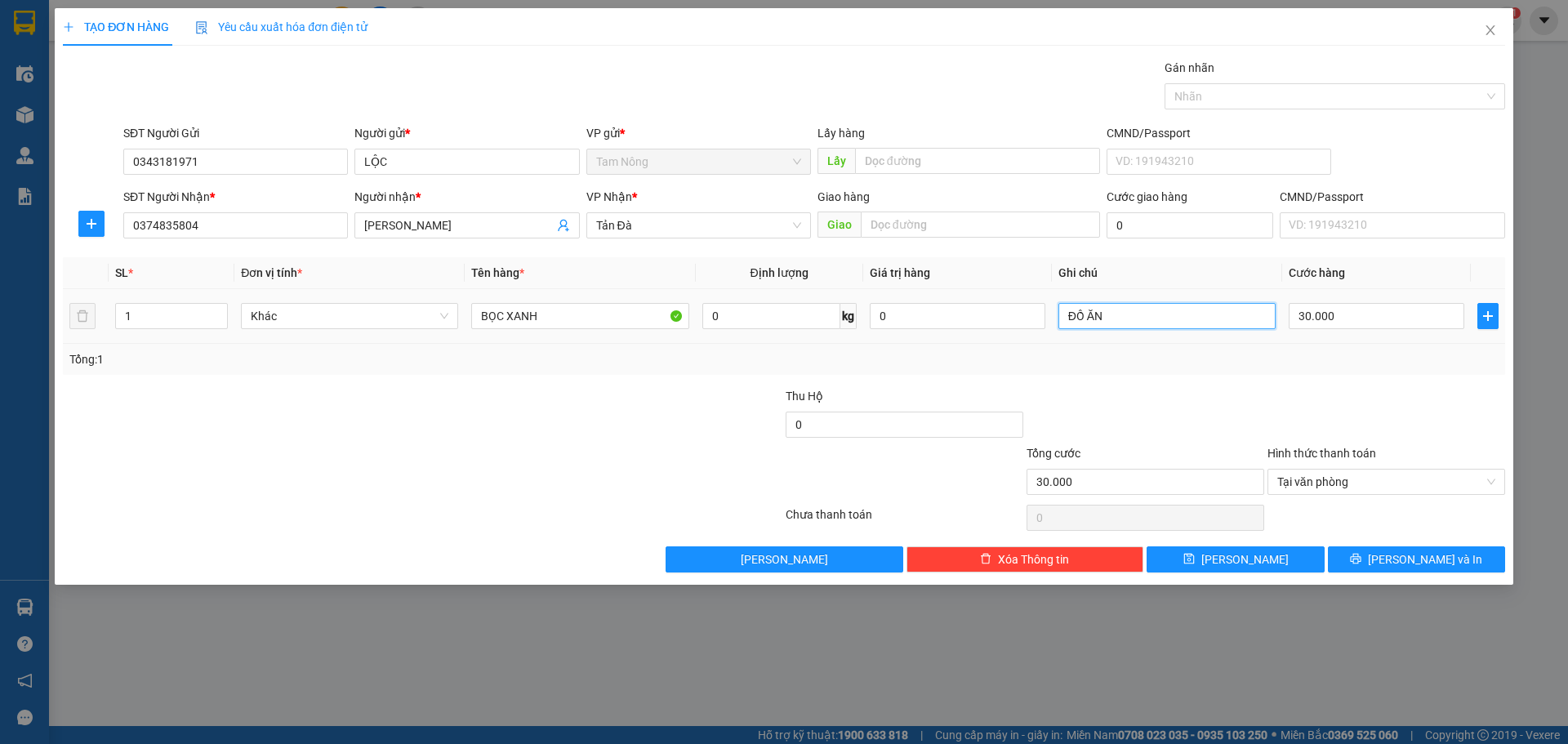
click at [1145, 304] on input "ĐỒ ĂN" at bounding box center [1166, 316] width 218 height 26
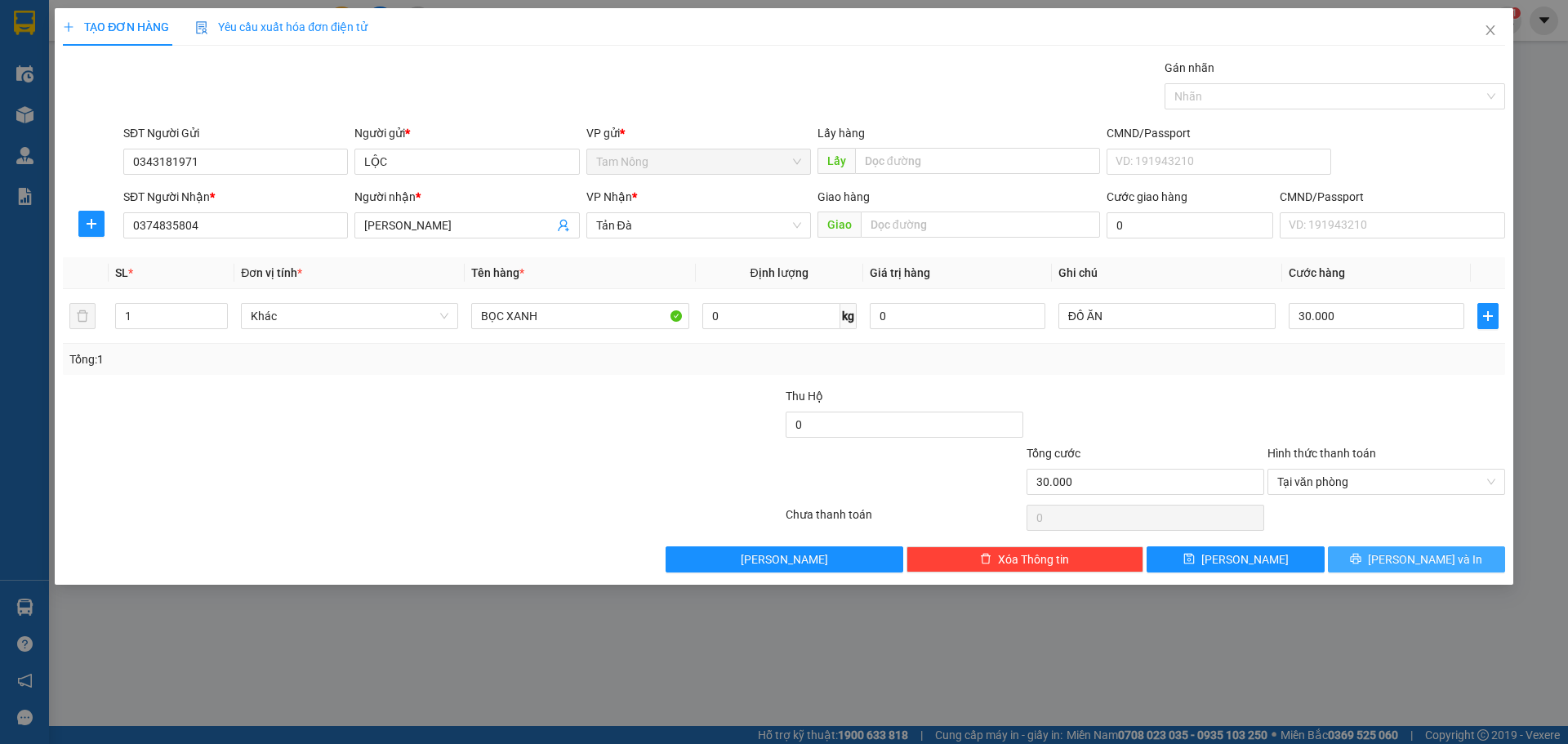
click at [1407, 569] on button "[PERSON_NAME] và In" at bounding box center [1416, 559] width 177 height 26
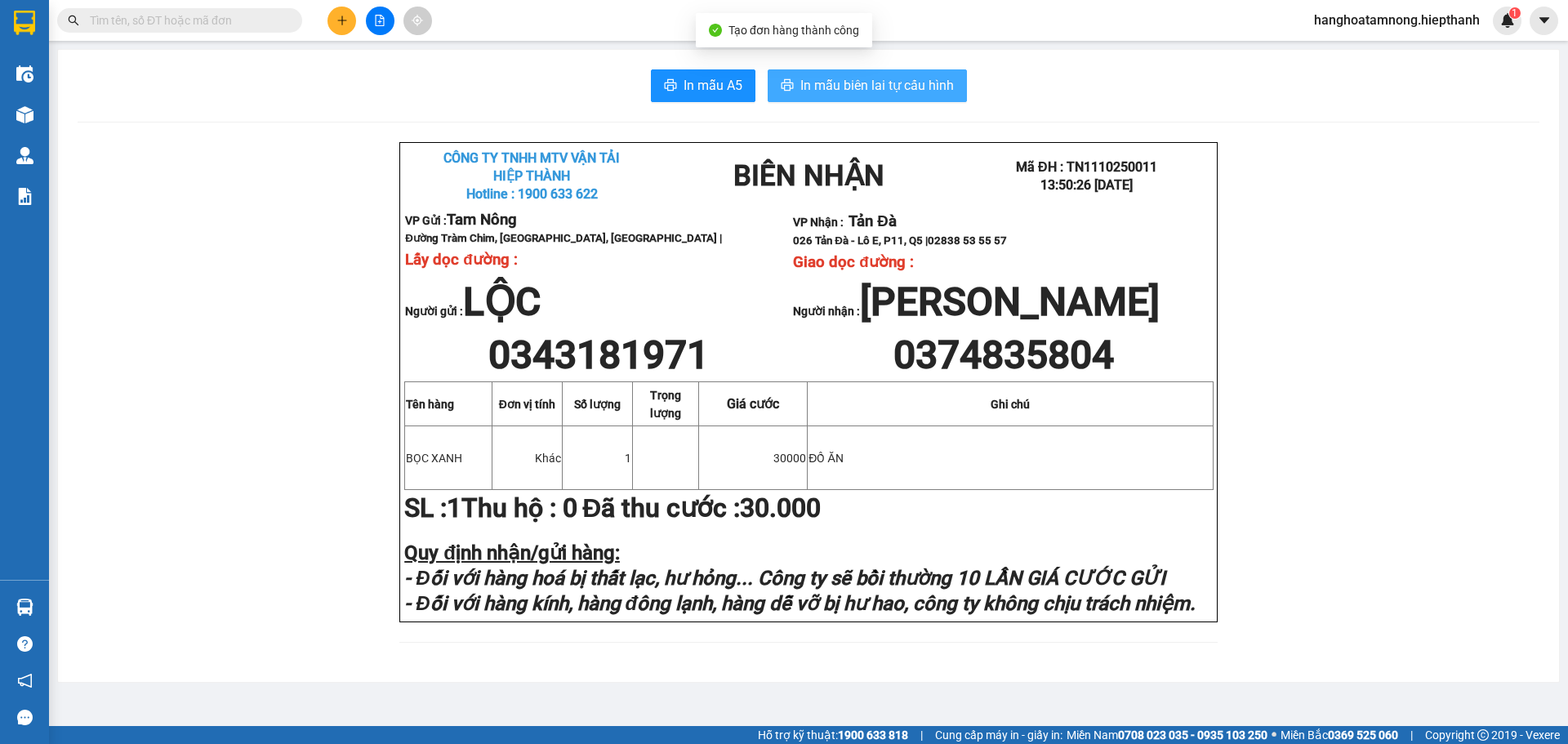
click at [883, 92] on span "In mẫu biên lai tự cấu hình" at bounding box center [877, 85] width 154 height 20
